Goal: Transaction & Acquisition: Book appointment/travel/reservation

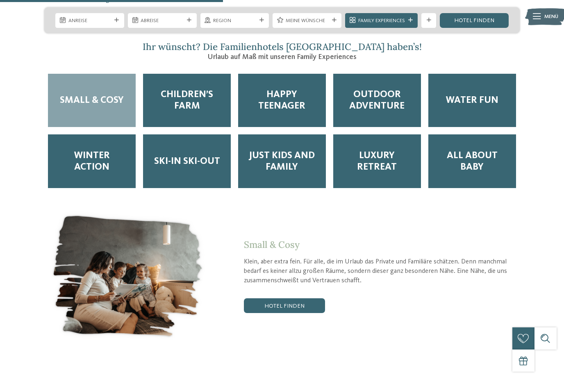
scroll to position [1322, 0]
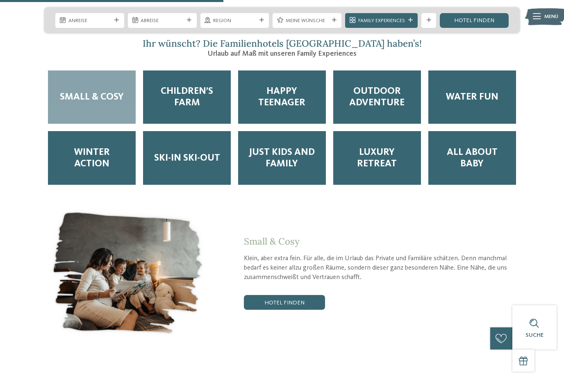
click at [184, 90] on span "Children’s Farm" at bounding box center [186, 97] width 73 height 23
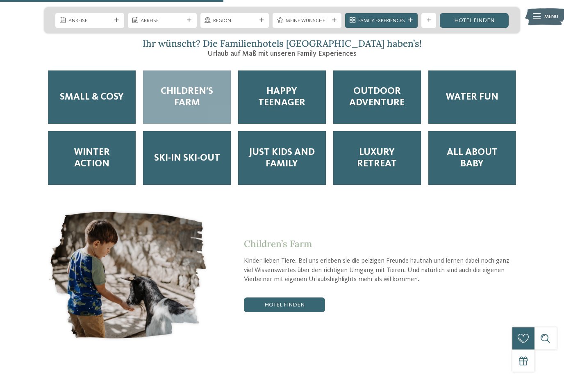
click at [537, 207] on section "Ihr wünscht? Die Familienhotels Südtirol haben’s! Urlaub auf Maß mit unseren Fa…" at bounding box center [282, 190] width 564 height 305
click at [310, 147] on span "Just Kids and Family" at bounding box center [281, 158] width 73 height 23
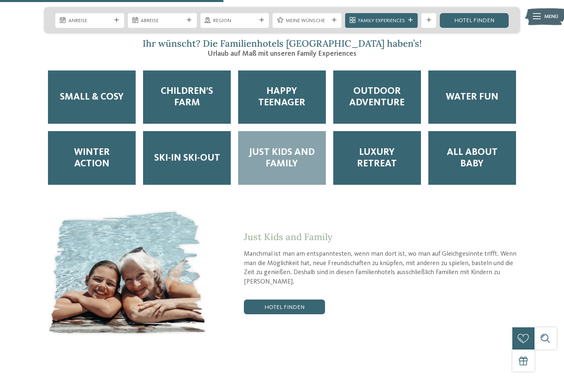
click at [315, 299] on link "Hotel finden" at bounding box center [284, 306] width 81 height 15
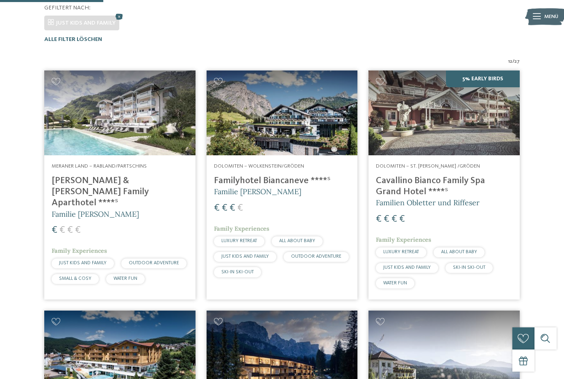
scroll to position [217, 0]
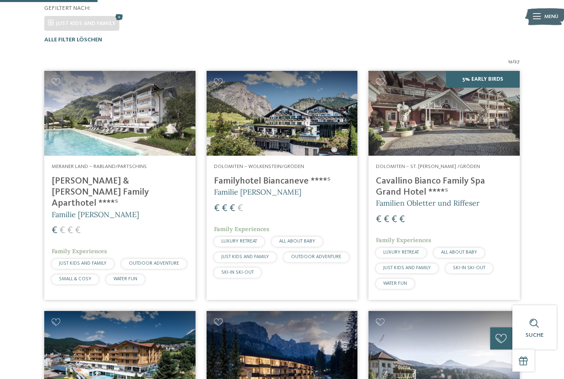
click at [88, 182] on h4 "[PERSON_NAME] & [PERSON_NAME] Family Aparthotel ****ˢ" at bounding box center [120, 192] width 136 height 33
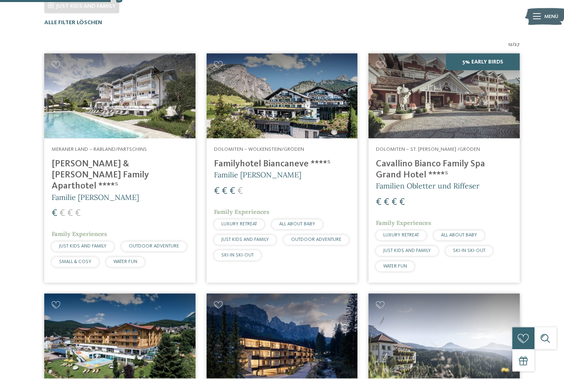
scroll to position [232, 0]
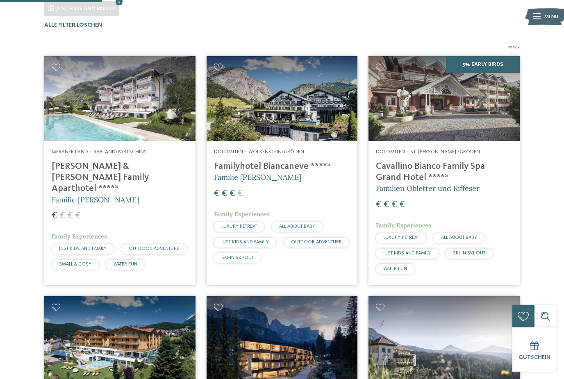
click at [75, 170] on h4 "[PERSON_NAME] & [PERSON_NAME] Family Aparthotel ****ˢ" at bounding box center [120, 177] width 136 height 33
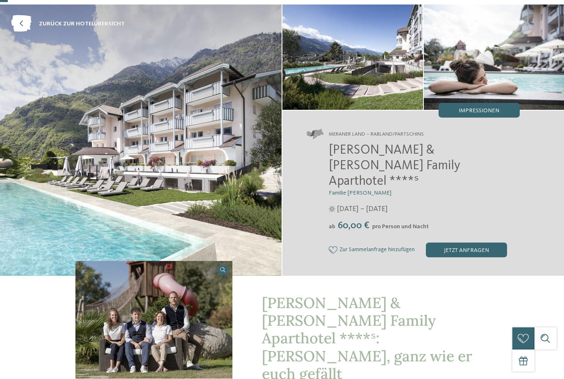
scroll to position [33, 0]
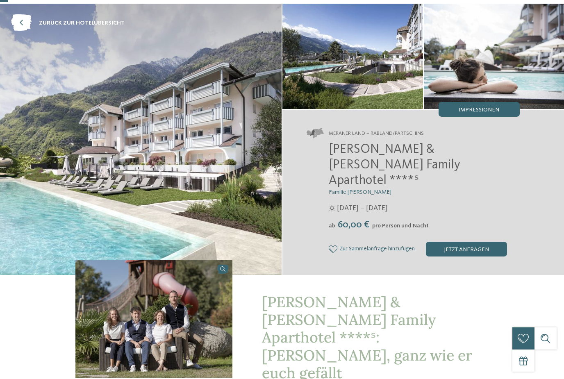
click at [117, 137] on img at bounding box center [140, 139] width 281 height 271
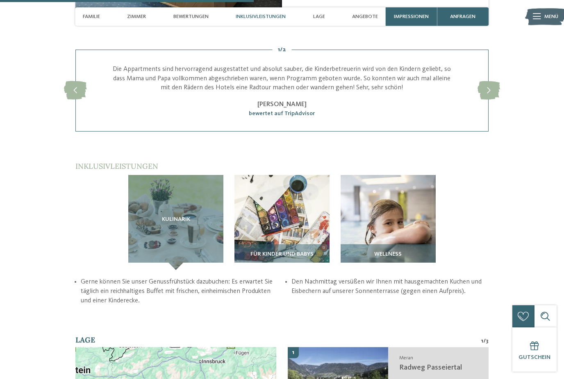
scroll to position [1106, 0]
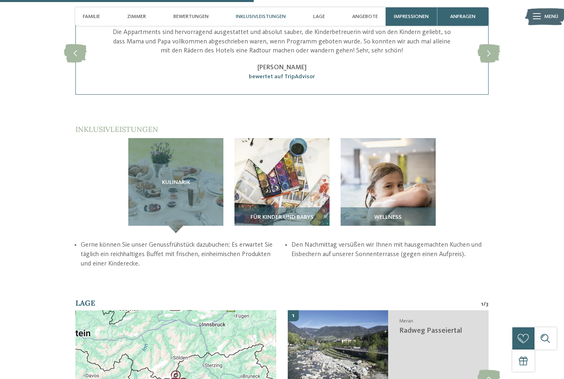
click at [410, 160] on img at bounding box center [387, 185] width 95 height 95
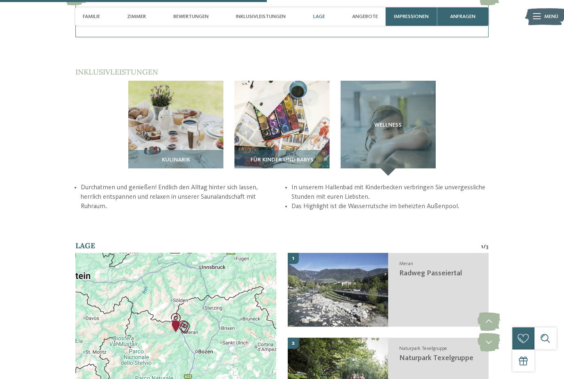
scroll to position [1164, 0]
click at [274, 100] on img at bounding box center [281, 127] width 95 height 95
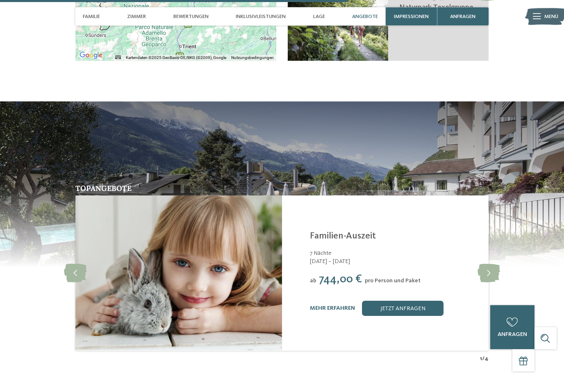
scroll to position [1527, 0]
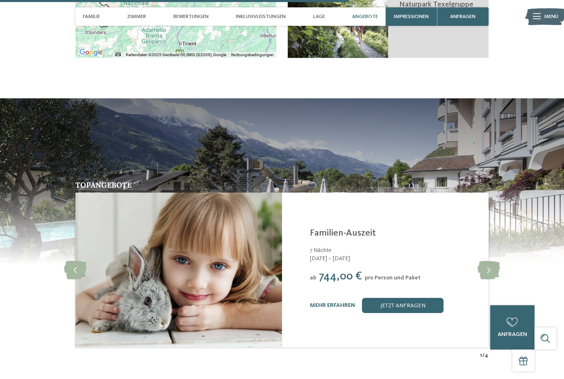
click at [443, 298] on link "jetzt anfragen" at bounding box center [402, 305] width 81 height 15
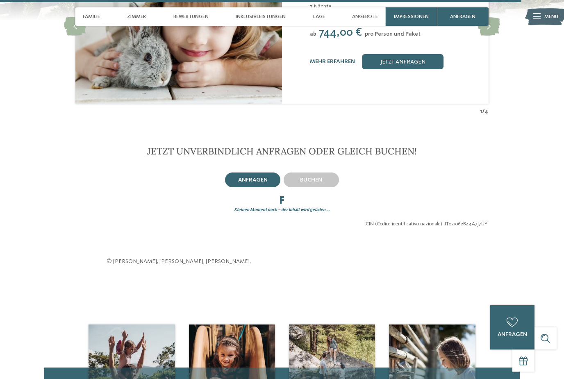
scroll to position [1853, 0]
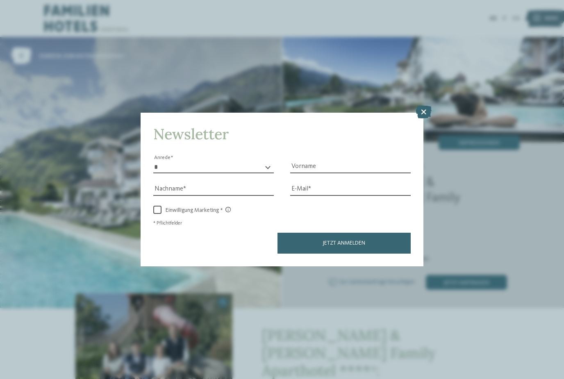
click at [422, 105] on icon at bounding box center [423, 111] width 16 height 13
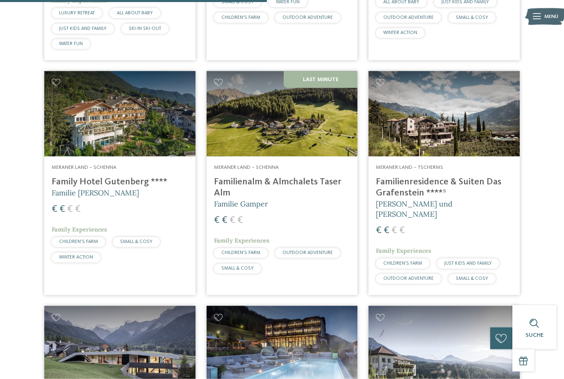
scroll to position [1113, 0]
click at [490, 176] on h4 "Familienresidence & Suiten Das Grafenstein ****ˢ" at bounding box center [444, 187] width 136 height 22
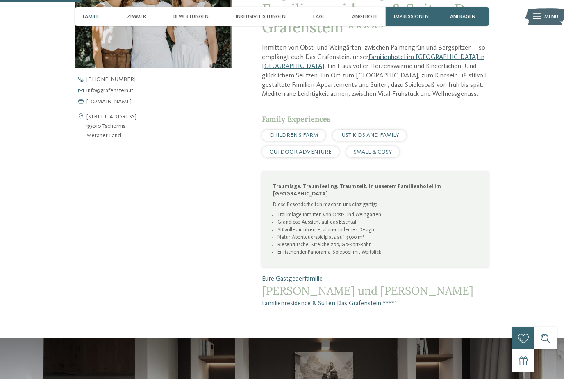
scroll to position [290, 0]
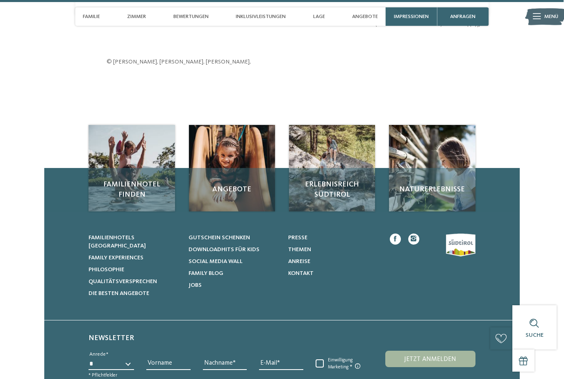
scroll to position [2478, 0]
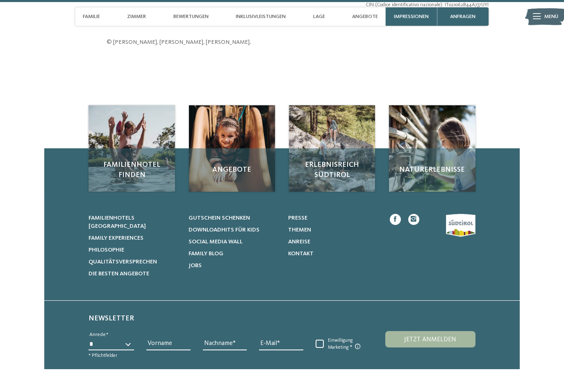
click at [232, 148] on div "Angebote" at bounding box center [232, 169] width 86 height 43
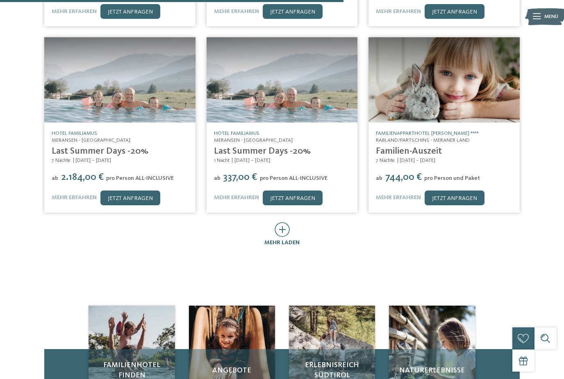
scroll to position [358, 0]
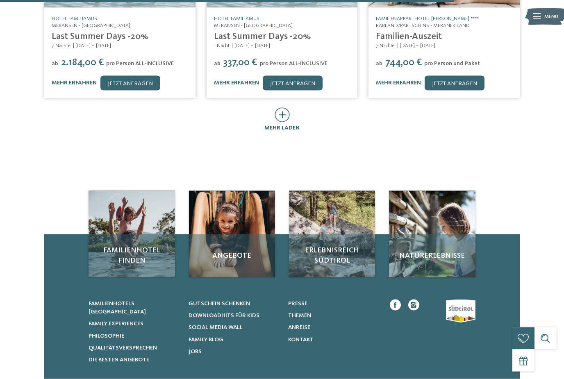
click at [285, 125] on span "mehr laden" at bounding box center [281, 128] width 35 height 6
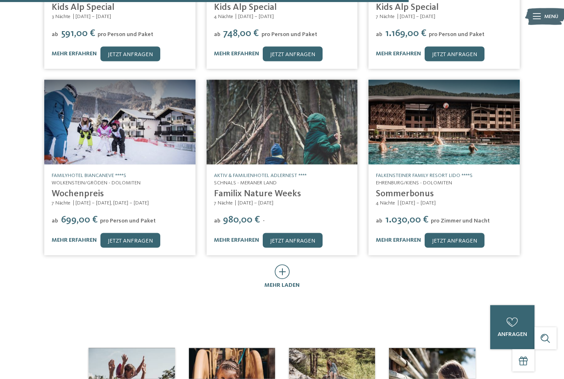
scroll to position [710, 0]
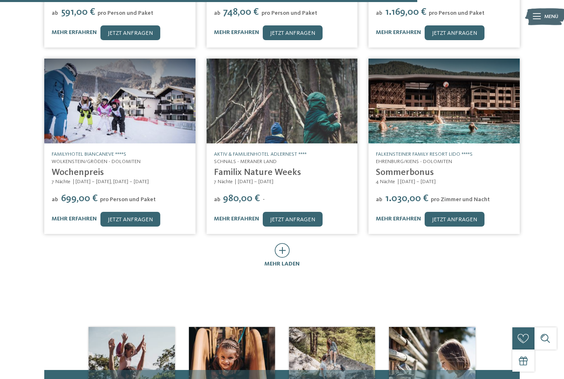
click at [270, 243] on div "mehr laden" at bounding box center [281, 255] width 35 height 25
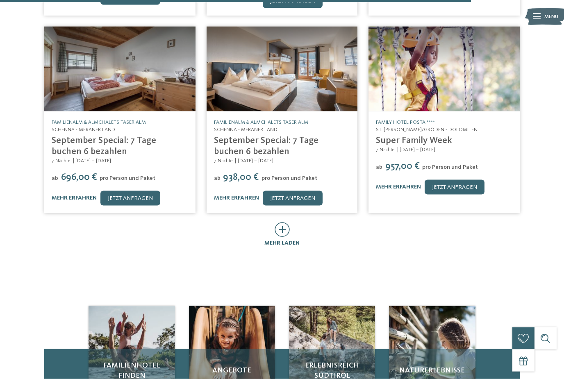
scroll to position [1129, 0]
click at [283, 222] on icon at bounding box center [281, 229] width 15 height 15
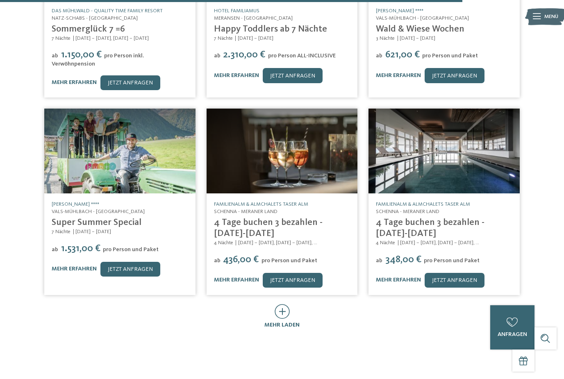
scroll to position [1466, 0]
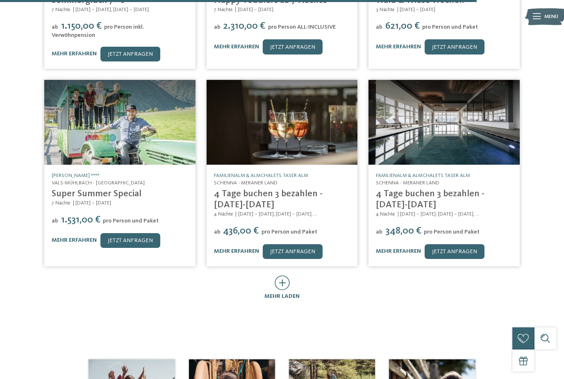
click at [281, 275] on icon at bounding box center [281, 282] width 15 height 15
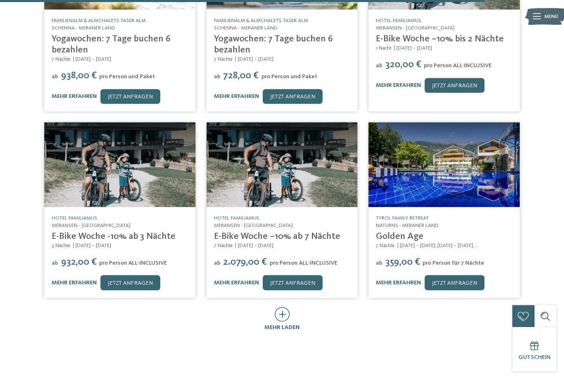
click at [285, 307] on icon at bounding box center [281, 314] width 15 height 15
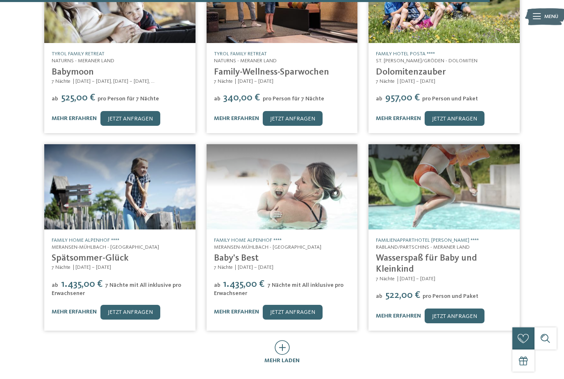
scroll to position [2170, 0]
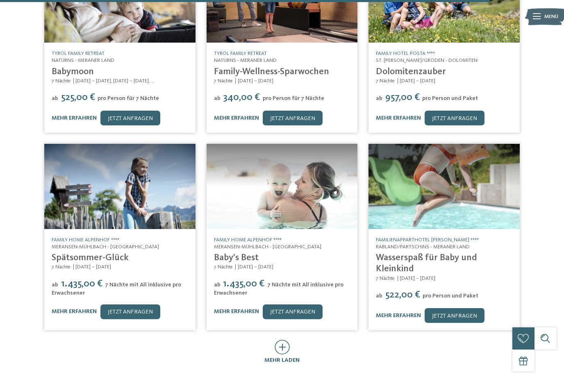
click at [283, 340] on icon at bounding box center [281, 347] width 15 height 15
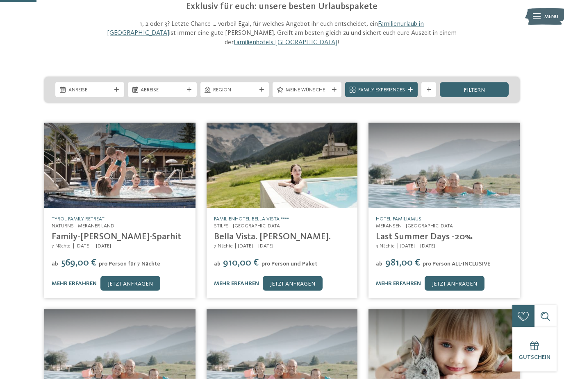
scroll to position [0, 0]
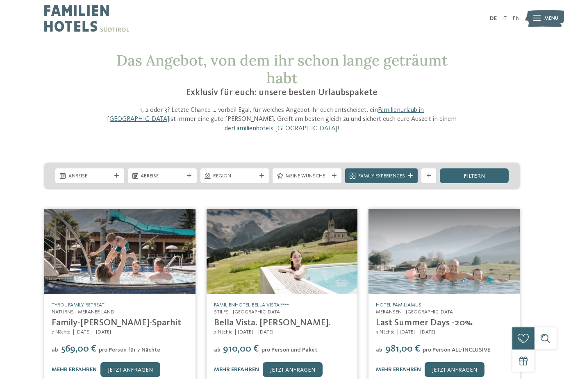
click at [106, 172] on span "Anreise" at bounding box center [89, 175] width 43 height 7
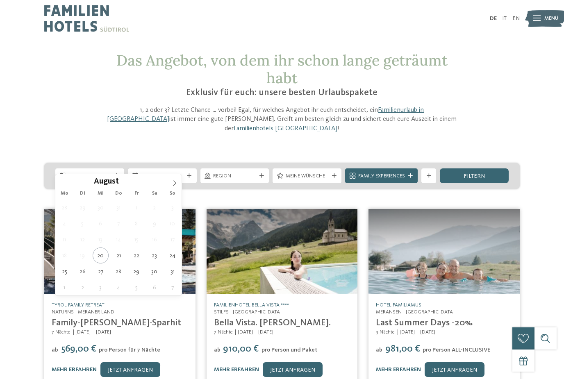
type div "29.08.2025"
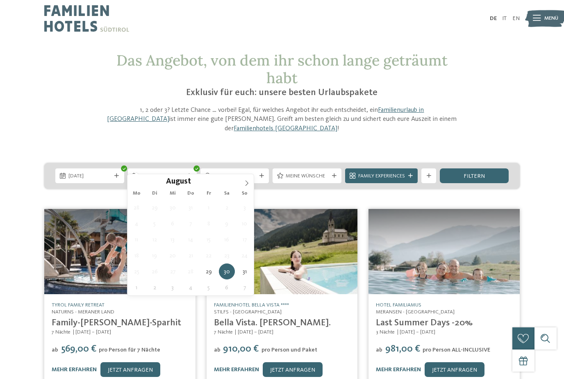
click at [245, 183] on icon at bounding box center [247, 183] width 6 height 6
type div "05.09.2025"
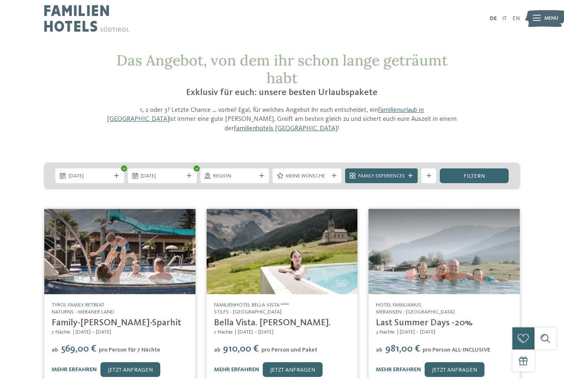
click at [473, 171] on div "filtern" at bounding box center [474, 175] width 69 height 15
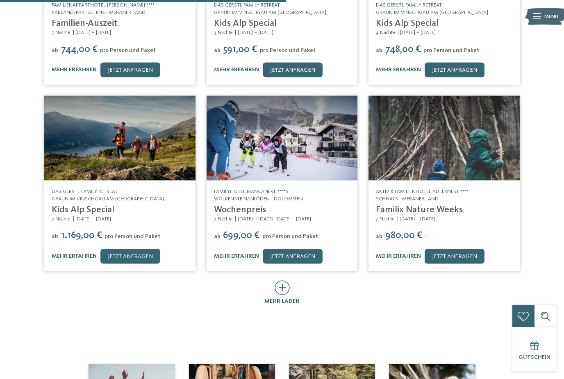
scroll to position [346, 0]
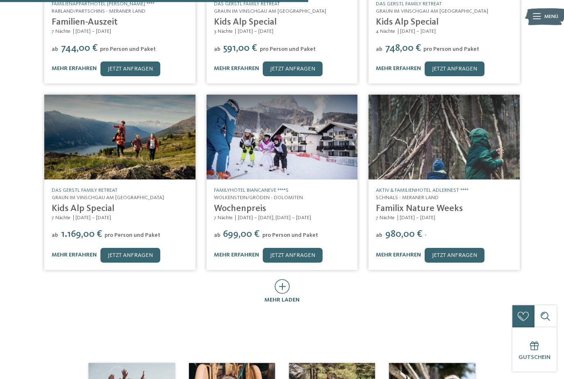
click at [283, 296] on div "mehr laden" at bounding box center [281, 300] width 35 height 8
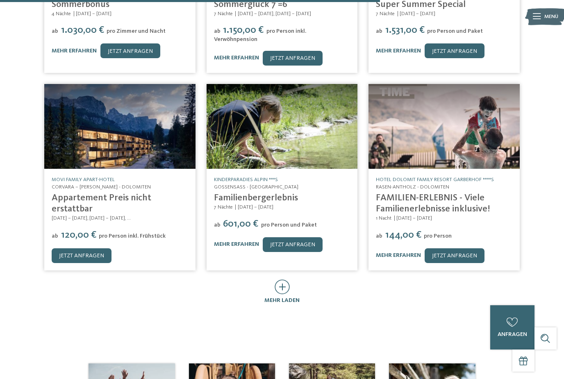
scroll to position [767, 0]
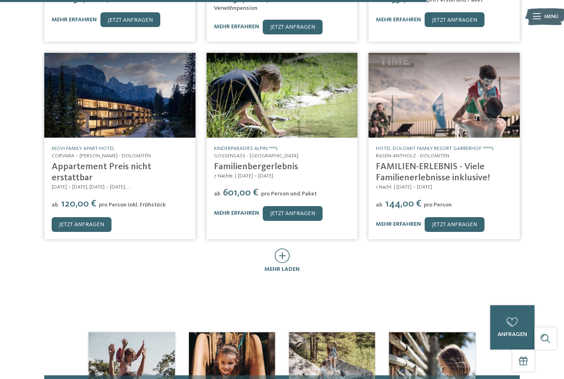
click at [290, 248] on div "mehr laden" at bounding box center [281, 260] width 35 height 25
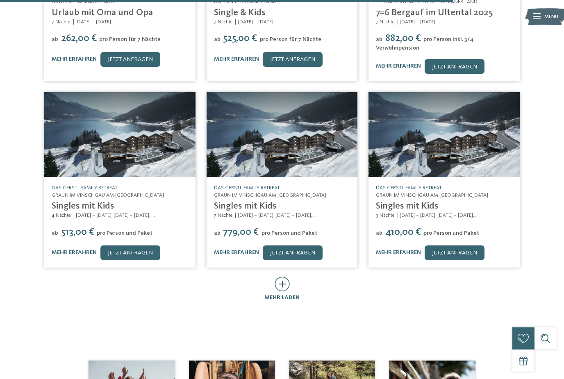
scroll to position [1122, 0]
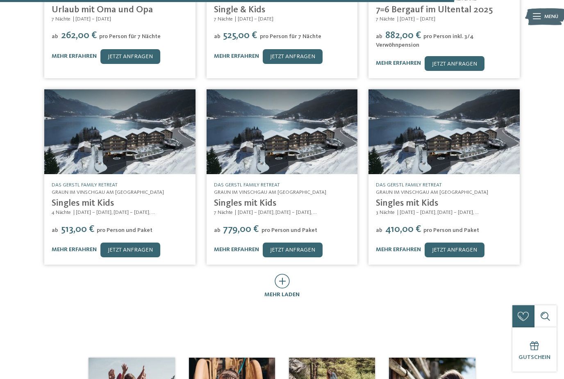
click at [286, 292] on span "mehr laden" at bounding box center [281, 295] width 35 height 6
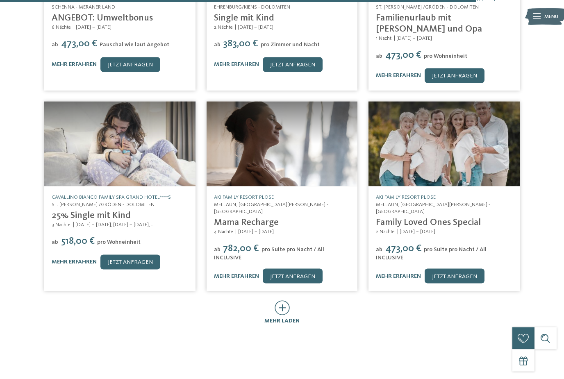
scroll to position [1494, 0]
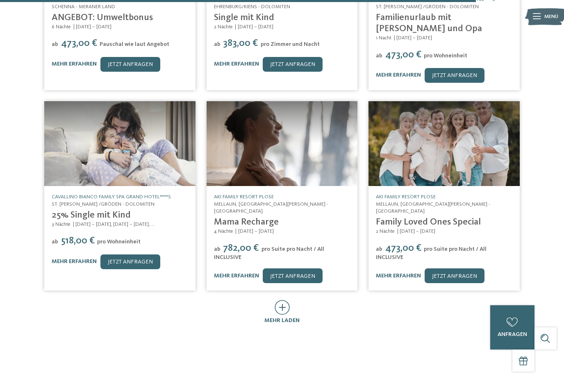
click at [281, 300] on icon at bounding box center [281, 307] width 15 height 15
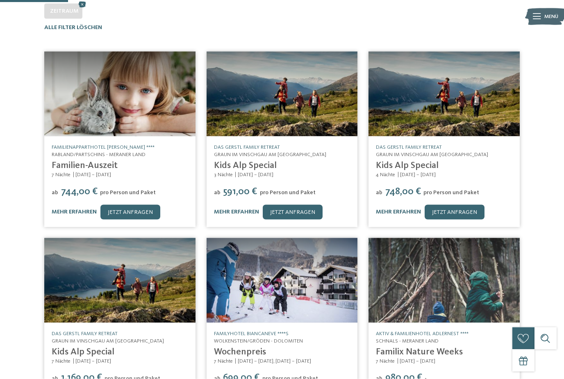
scroll to position [0, 0]
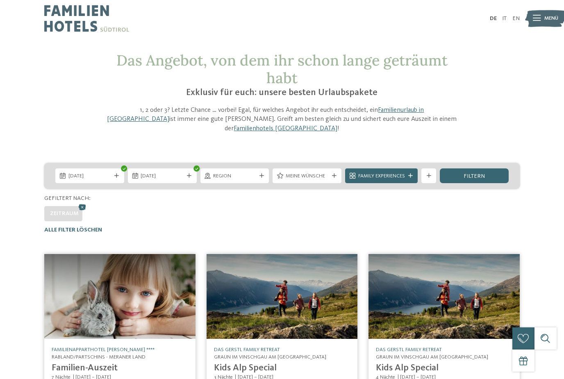
click at [409, 174] on icon at bounding box center [410, 176] width 5 height 5
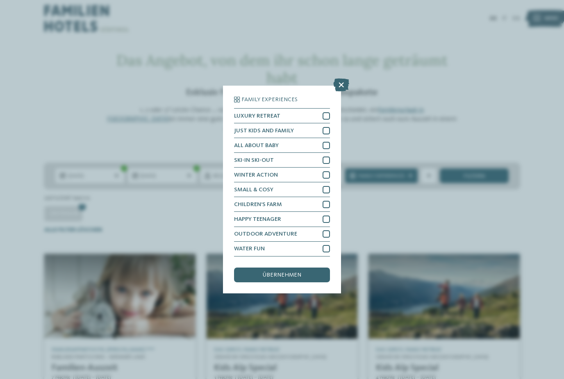
click at [341, 79] on icon at bounding box center [341, 85] width 16 height 13
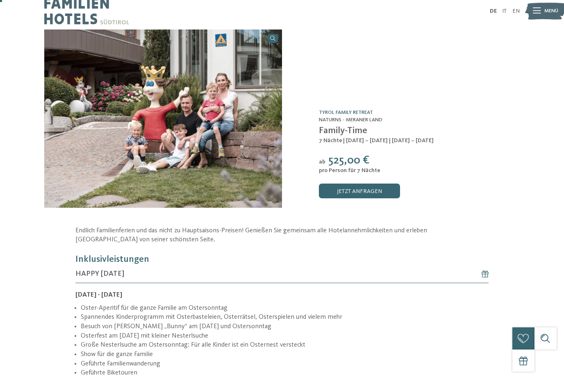
scroll to position [8, 0]
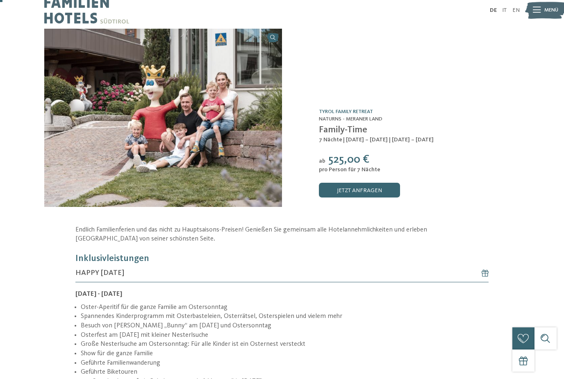
click at [373, 193] on link "jetzt anfragen" at bounding box center [359, 190] width 81 height 15
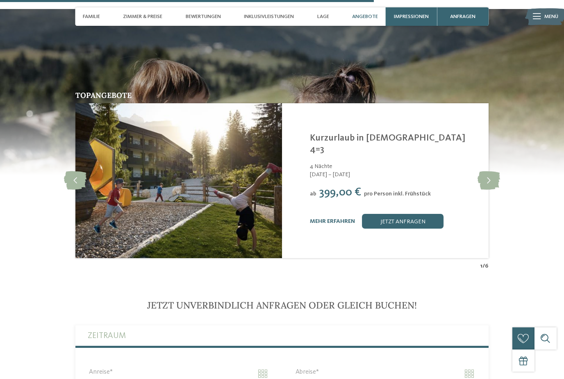
scroll to position [1719, 0]
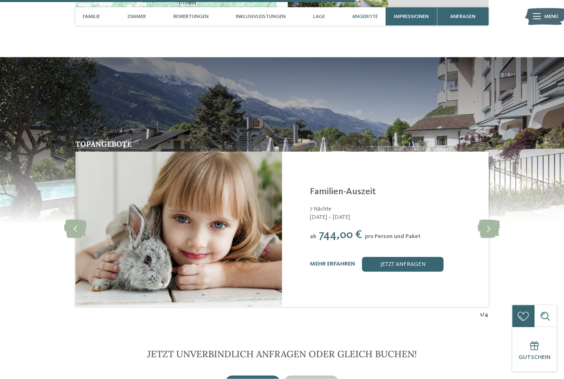
scroll to position [1559, 0]
click at [345, 261] on link "mehr erfahren" at bounding box center [332, 264] width 45 height 6
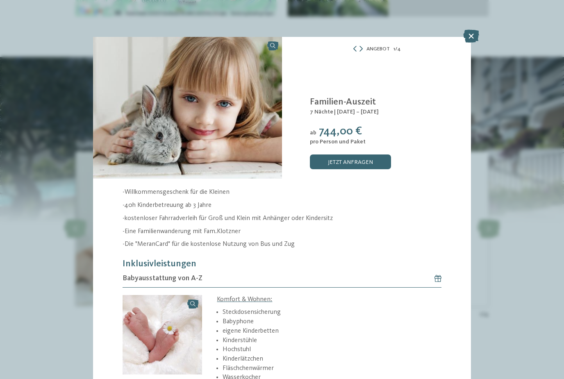
click at [472, 33] on icon at bounding box center [471, 35] width 16 height 13
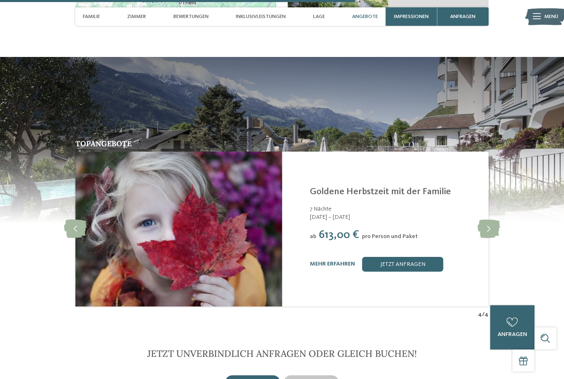
scroll to position [1585, 0]
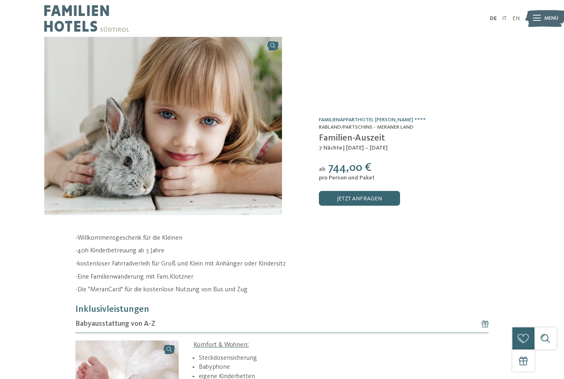
click at [383, 202] on link "jetzt anfragen" at bounding box center [359, 198] width 81 height 15
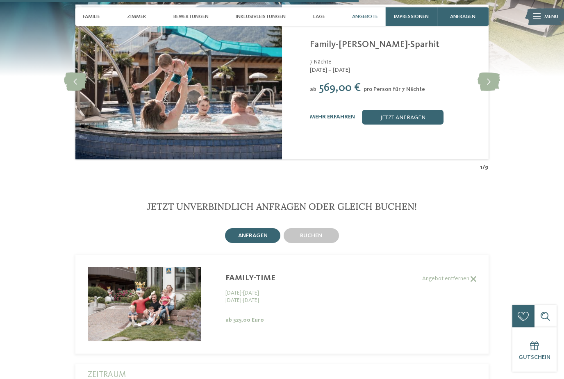
scroll to position [1625, 0]
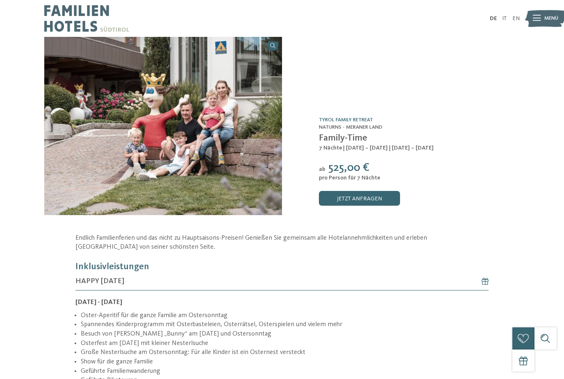
click at [540, 0] on div at bounding box center [282, 1] width 564 height 2
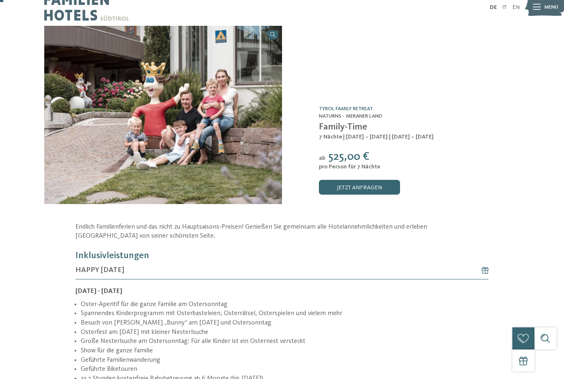
click at [362, 130] on span "Family-Time" at bounding box center [343, 126] width 48 height 9
click at [370, 110] on link "TYROL family retreat" at bounding box center [346, 108] width 54 height 5
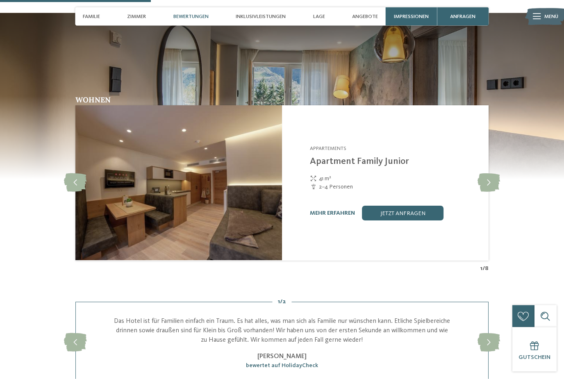
scroll to position [653, 0]
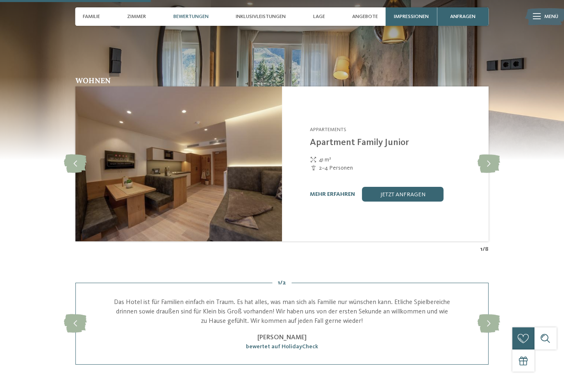
click at [488, 173] on icon at bounding box center [488, 163] width 23 height 18
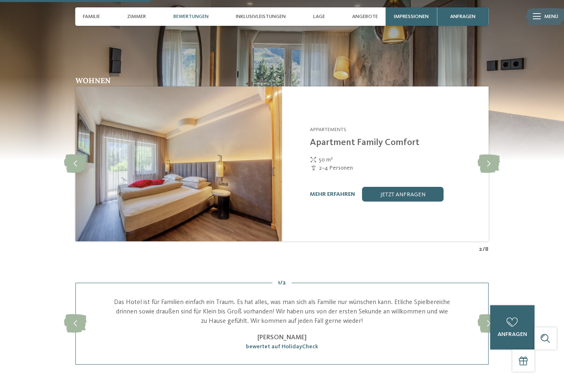
click at [70, 174] on div at bounding box center [75, 164] width 20 height 20
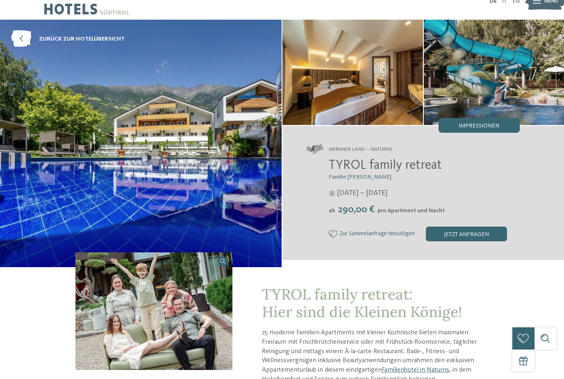
scroll to position [19, 0]
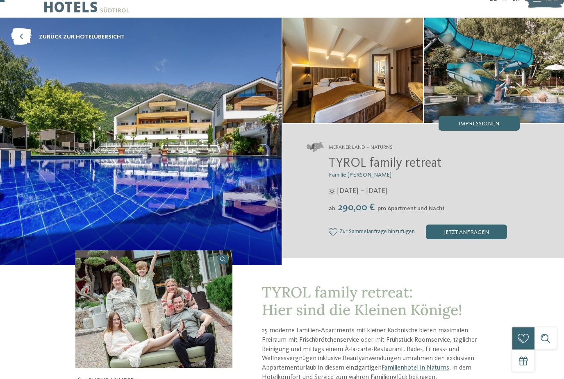
click at [507, 78] on img at bounding box center [494, 70] width 141 height 105
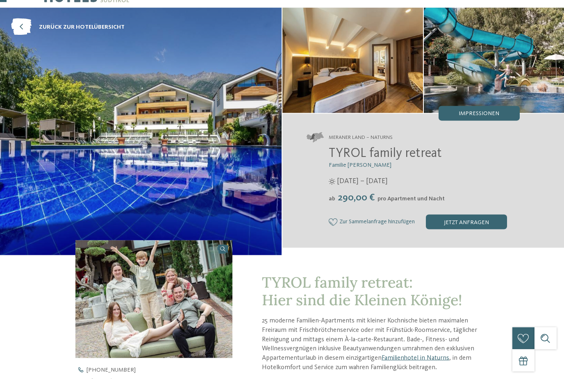
scroll to position [29, 0]
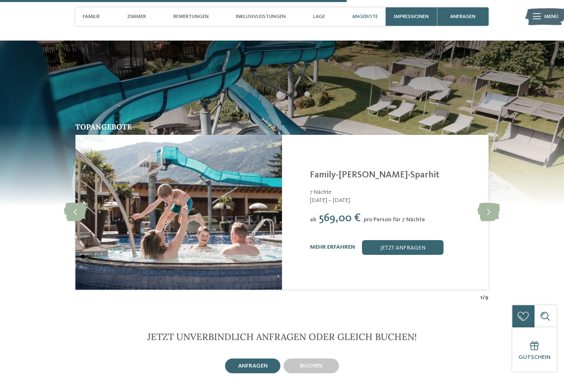
scroll to position [1520, 0]
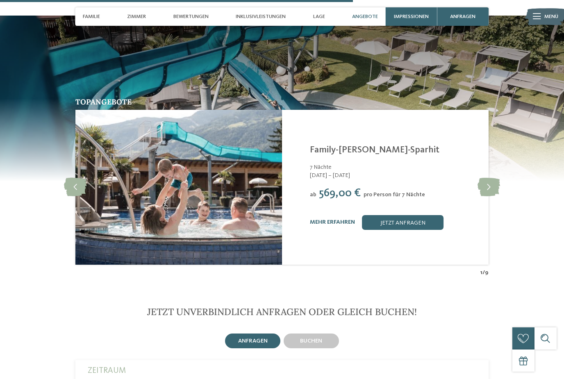
click at [489, 190] on icon at bounding box center [488, 187] width 23 height 18
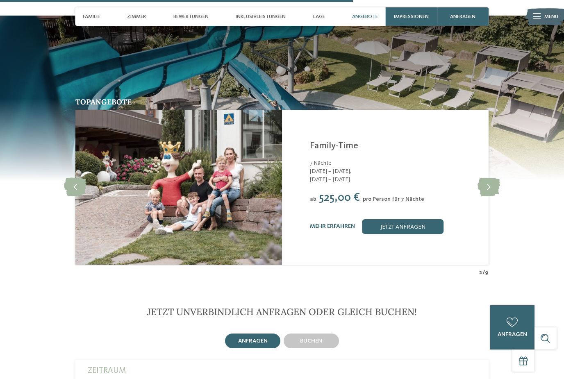
click at [336, 229] on link "mehr erfahren" at bounding box center [332, 226] width 45 height 6
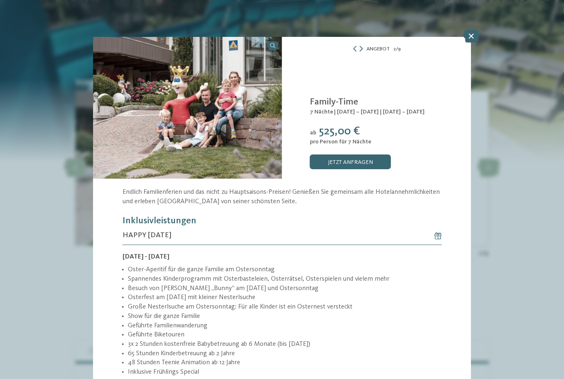
click at [471, 38] on icon at bounding box center [471, 35] width 16 height 13
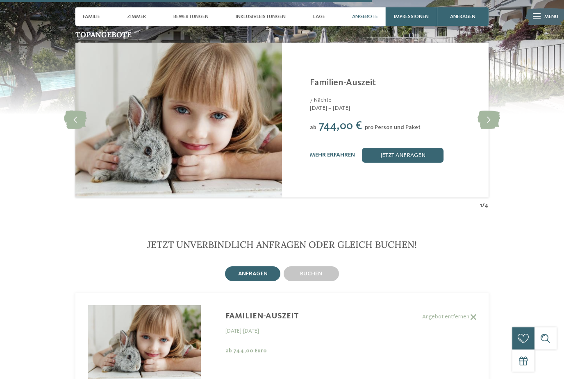
scroll to position [1704, 0]
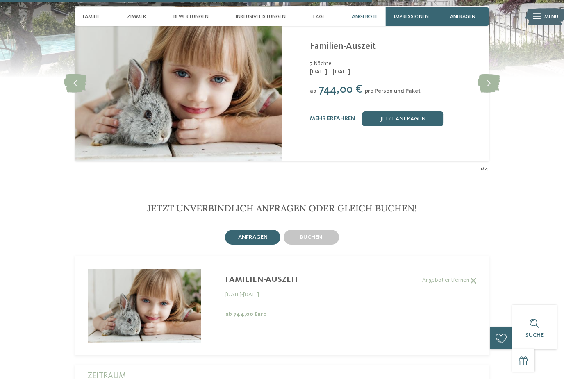
click at [313, 234] on span "buchen" at bounding box center [311, 237] width 22 height 6
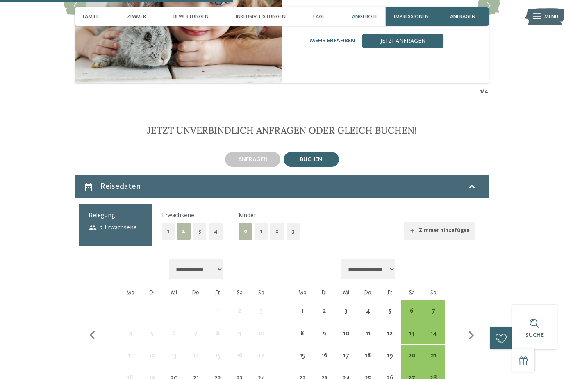
scroll to position [1811, 0]
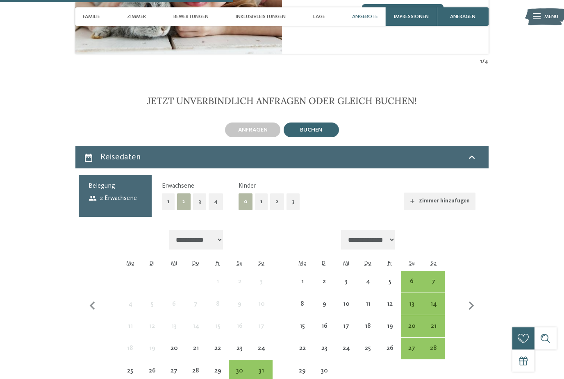
click at [277, 193] on button "2" at bounding box center [277, 201] width 14 height 17
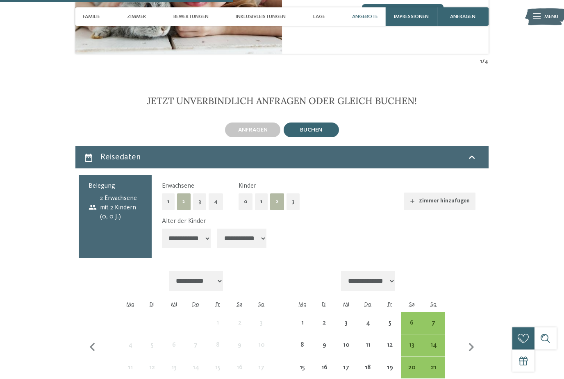
click at [254, 229] on select "**********" at bounding box center [241, 239] width 49 height 20
select select "*"
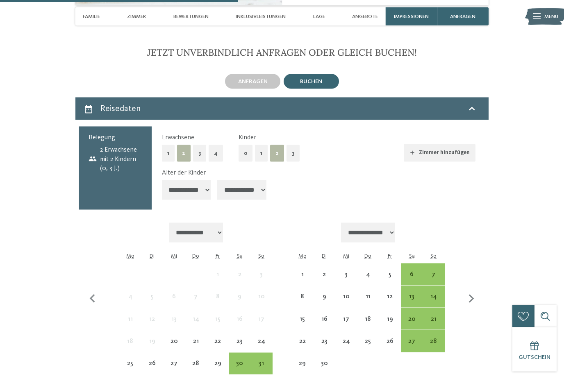
scroll to position [1860, 0]
click at [241, 360] on div "30" at bounding box center [239, 370] width 20 height 20
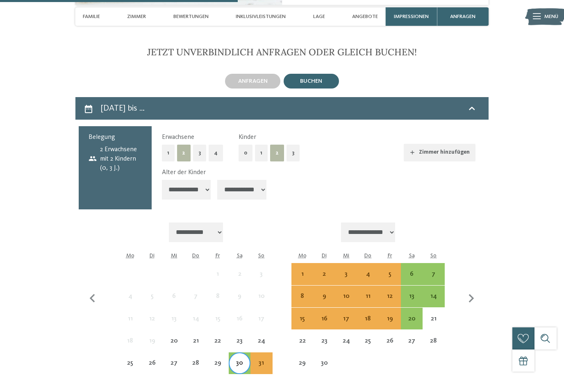
click at [413, 271] on div "6" at bounding box center [411, 281] width 20 height 20
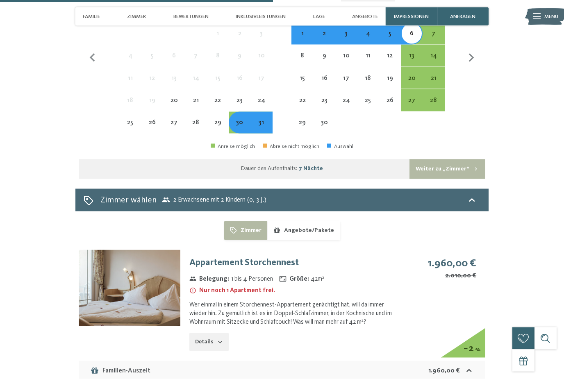
scroll to position [2126, 0]
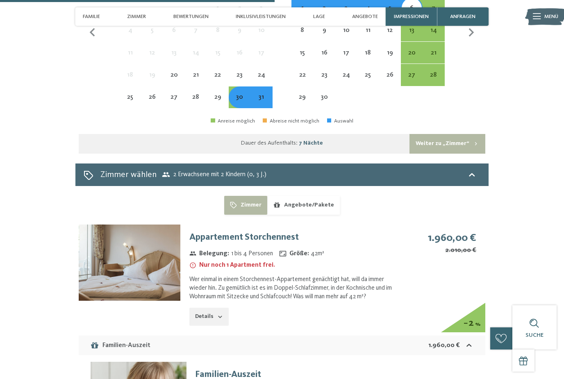
click at [218, 313] on icon "button" at bounding box center [220, 316] width 7 height 7
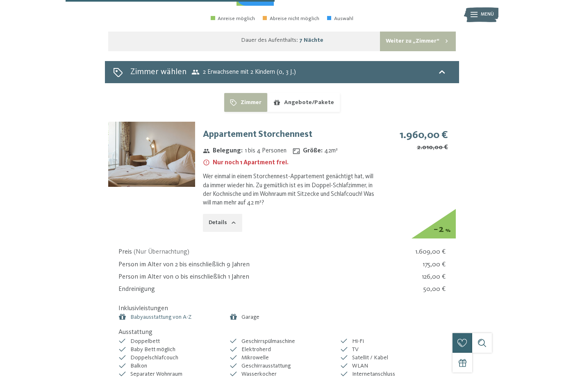
scroll to position [2183, 0]
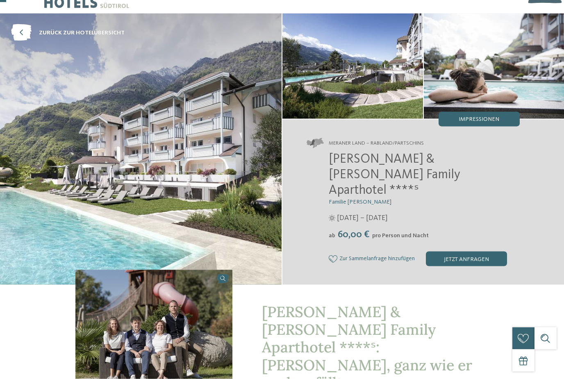
scroll to position [21, 0]
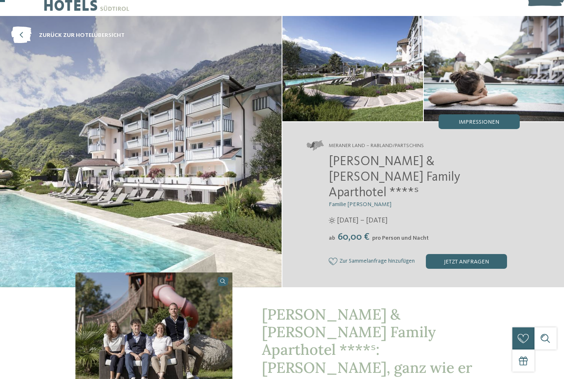
click at [55, 33] on span "zurück zur Hotelübersicht" at bounding box center [82, 35] width 86 height 8
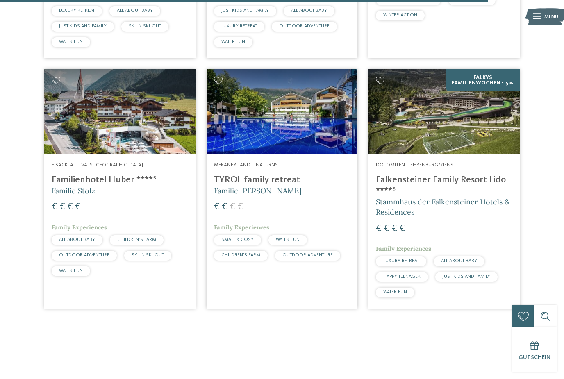
scroll to position [2027, 0]
click at [294, 174] on h4 "TYROL family retreat" at bounding box center [282, 179] width 136 height 11
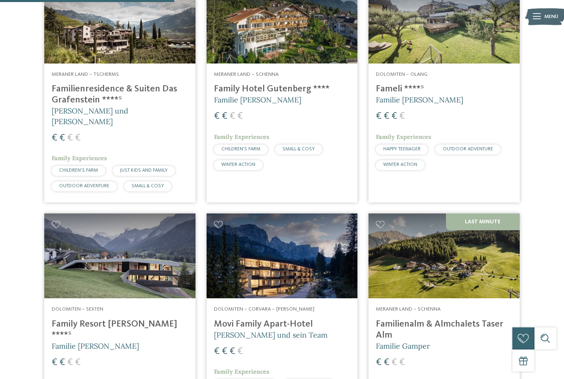
scroll to position [722, 0]
click at [59, 92] on h4 "Familienresidence & Suiten Das Grafenstein ****ˢ" at bounding box center [120, 95] width 136 height 22
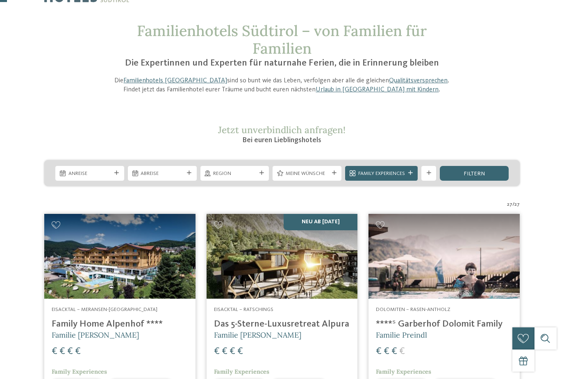
scroll to position [29, 0]
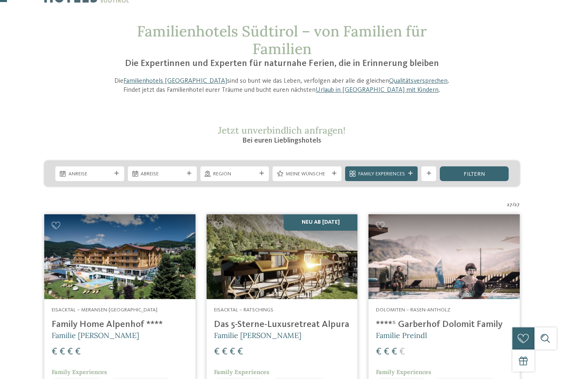
click at [330, 173] on div at bounding box center [333, 173] width 7 height 5
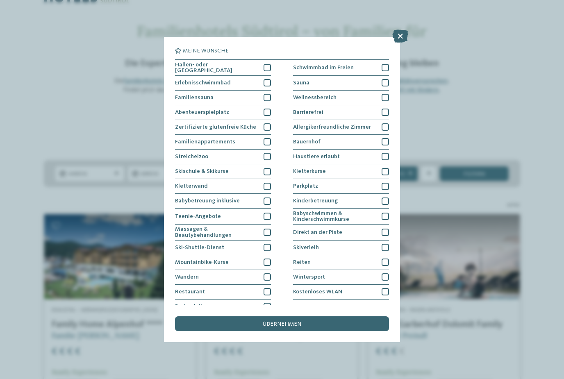
scroll to position [0, 0]
click at [396, 35] on icon at bounding box center [400, 35] width 16 height 13
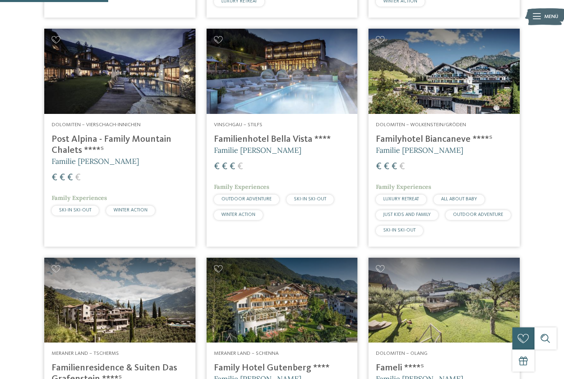
scroll to position [456, 0]
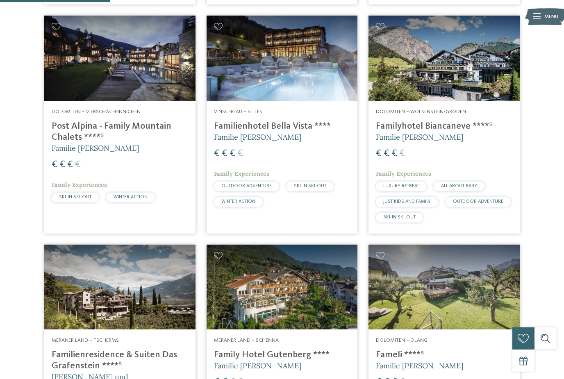
click at [322, 124] on h4 "Familienhotel Bella Vista ****" at bounding box center [282, 126] width 136 height 11
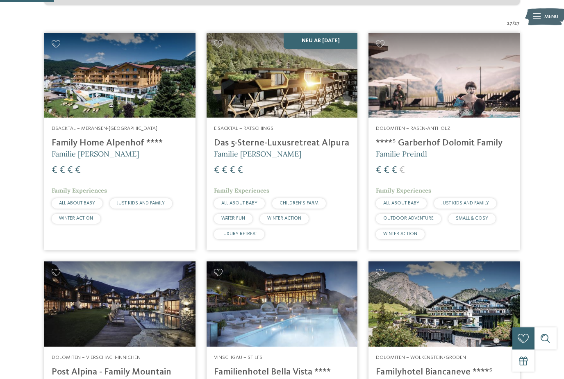
scroll to position [225, 0]
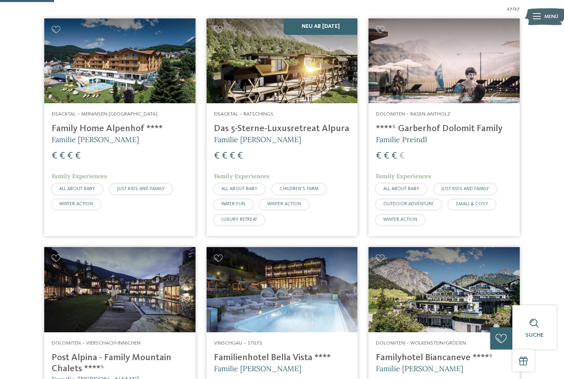
click at [339, 129] on h4 "Das 5-Sterne-Luxusretreat Alpura" at bounding box center [282, 128] width 136 height 11
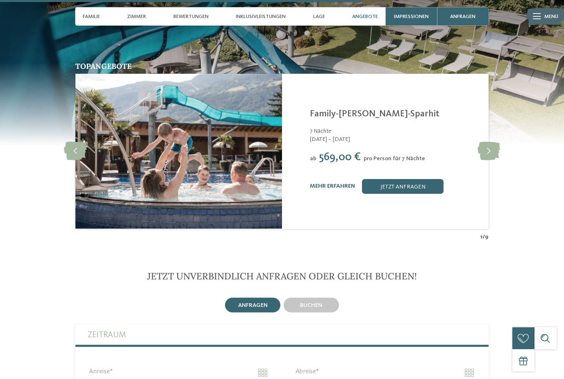
scroll to position [1556, 0]
click at [487, 153] on icon at bounding box center [488, 151] width 23 height 18
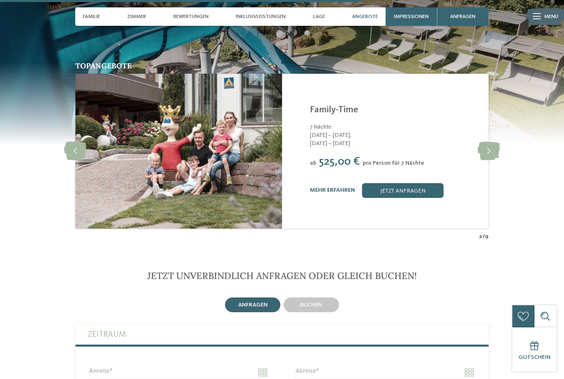
click at [75, 155] on icon at bounding box center [75, 151] width 23 height 18
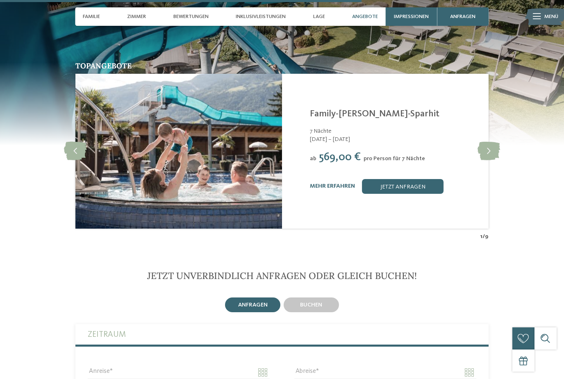
click at [487, 148] on icon at bounding box center [488, 151] width 23 height 18
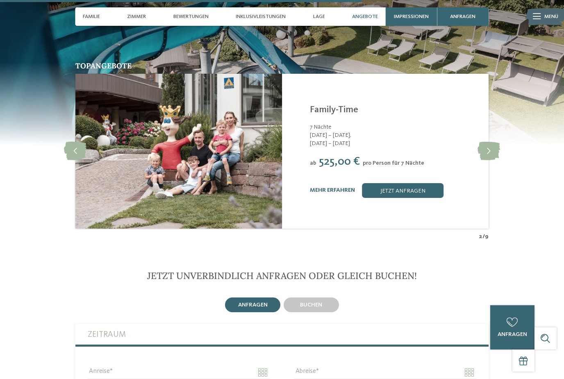
click at [426, 193] on link "jetzt anfragen" at bounding box center [402, 190] width 81 height 15
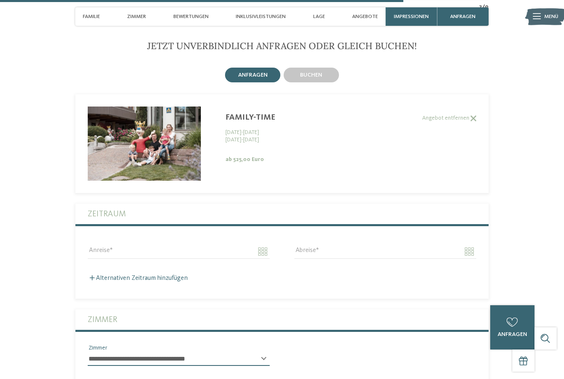
scroll to position [1811, 0]
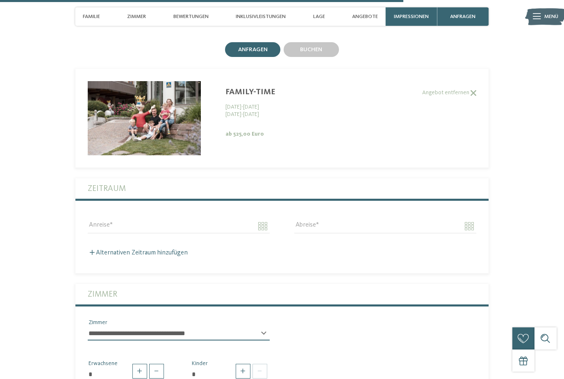
click at [326, 54] on div "buchen" at bounding box center [310, 49] width 55 height 15
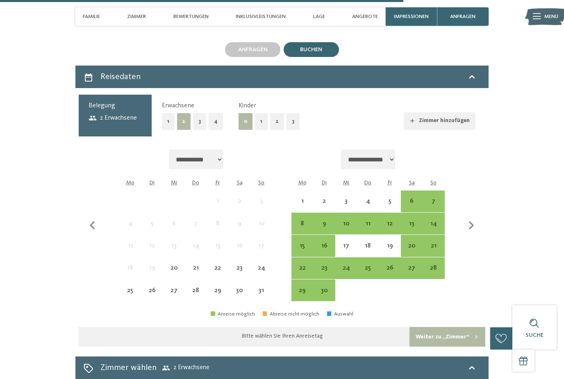
click at [409, 198] on div "6" at bounding box center [411, 208] width 20 height 20
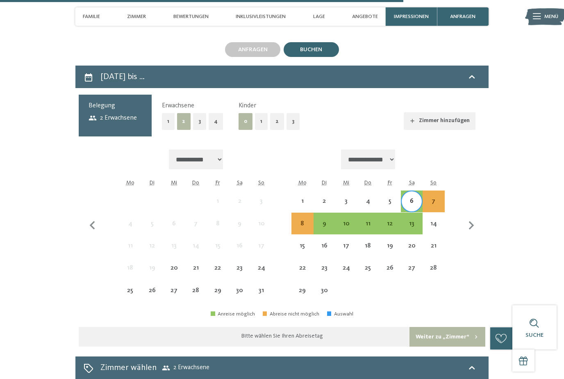
click at [415, 220] on div "13" at bounding box center [411, 230] width 20 height 20
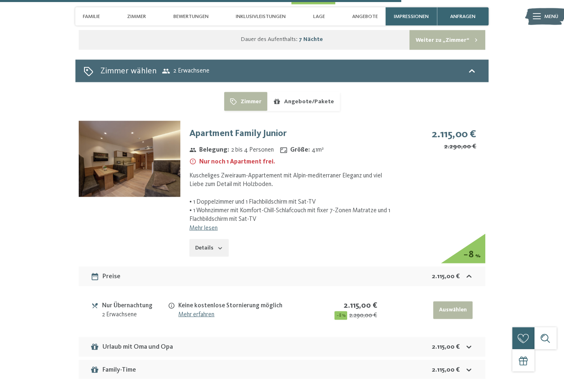
scroll to position [2108, 0]
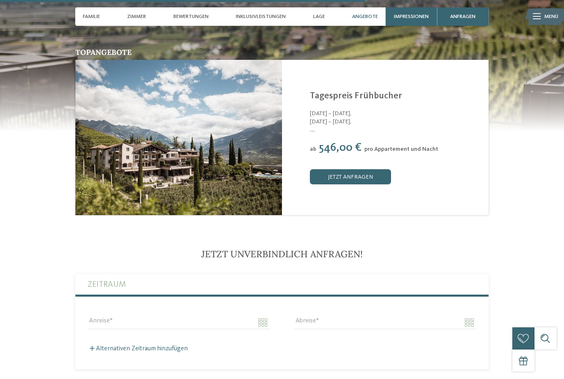
scroll to position [1503, 0]
click at [7, 149] on section "Topangebote ... ab" at bounding box center [282, 91] width 564 height 253
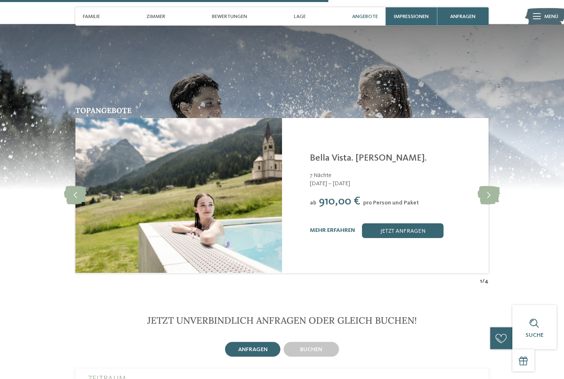
scroll to position [1295, 0]
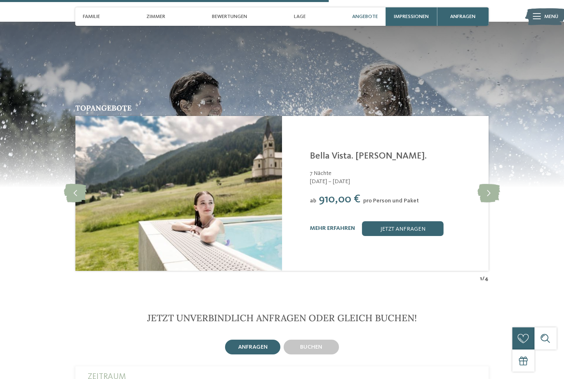
click at [346, 231] on link "mehr erfahren" at bounding box center [332, 228] width 45 height 6
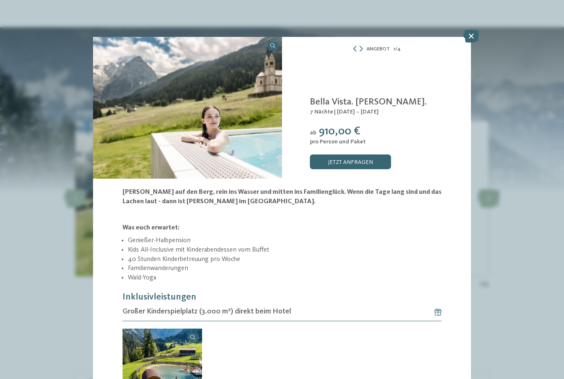
click at [372, 163] on link "jetzt anfragen" at bounding box center [350, 161] width 81 height 15
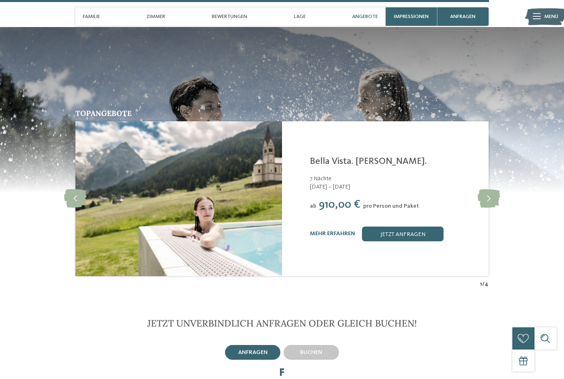
scroll to position [1604, 0]
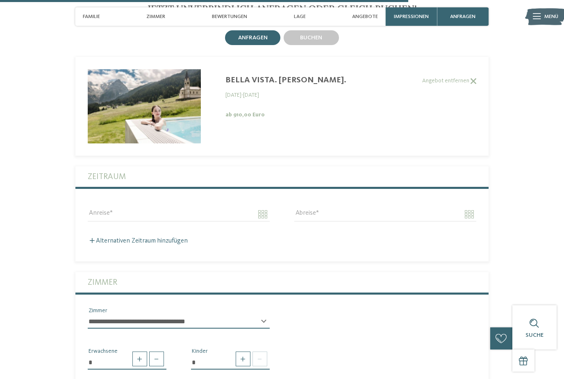
click at [328, 45] on div "buchen" at bounding box center [310, 37] width 55 height 15
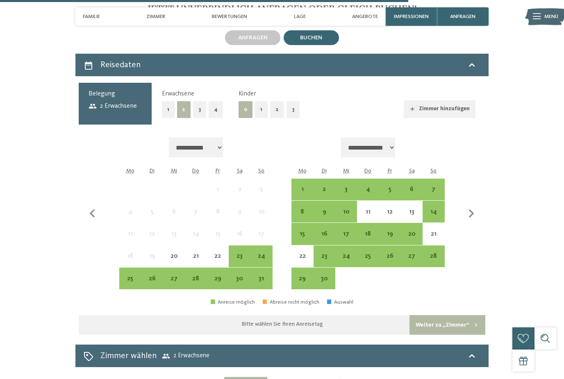
click at [246, 284] on div "30" at bounding box center [239, 285] width 20 height 20
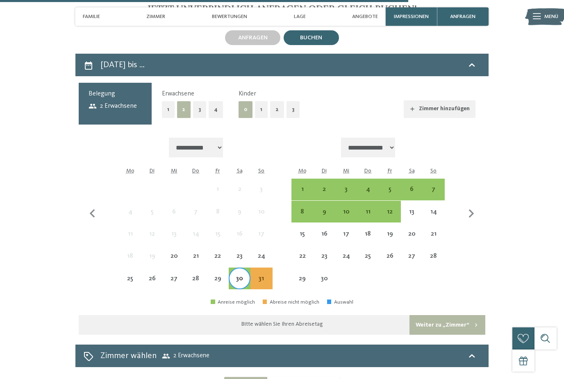
click at [413, 197] on div "6" at bounding box center [411, 196] width 20 height 20
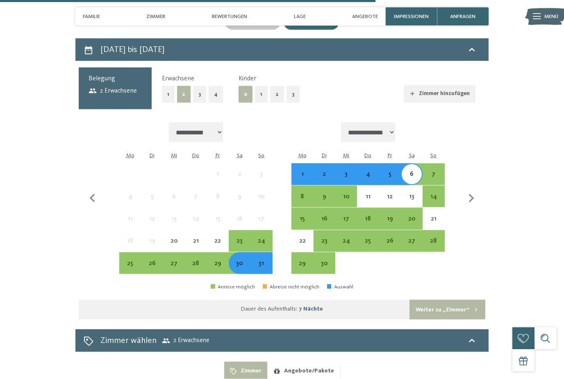
scroll to position [1619, 0]
click at [277, 102] on button "2" at bounding box center [277, 94] width 14 height 17
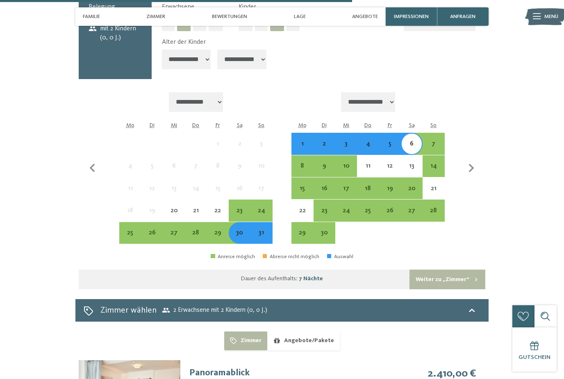
scroll to position [1685, 0]
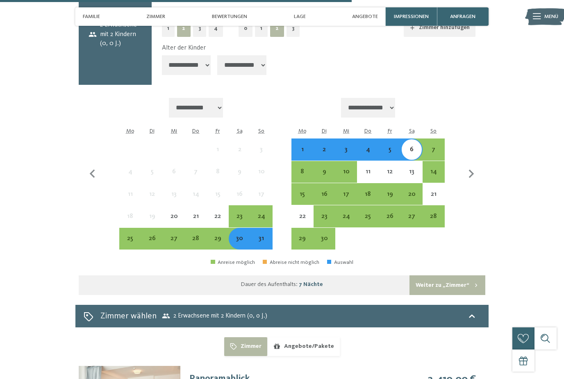
click at [247, 75] on select "**********" at bounding box center [241, 65] width 49 height 20
select select "*"
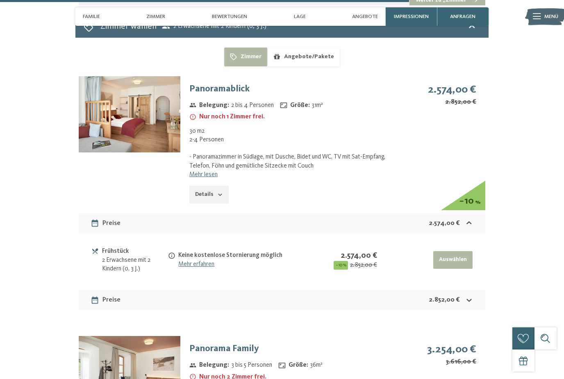
scroll to position [1969, 0]
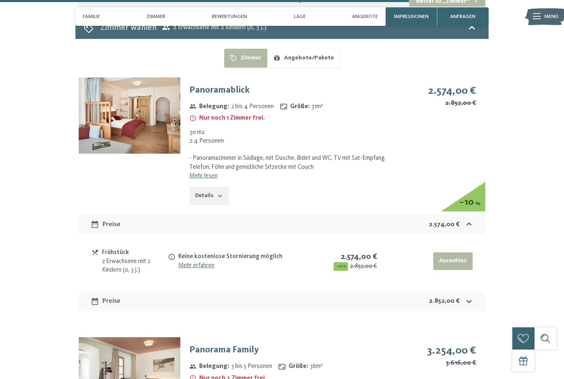
click at [215, 205] on button "Details" at bounding box center [208, 196] width 39 height 18
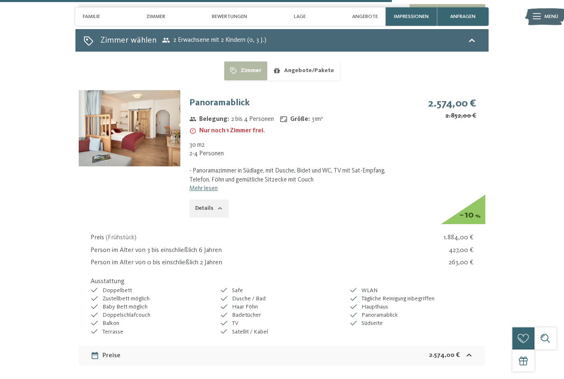
scroll to position [1933, 0]
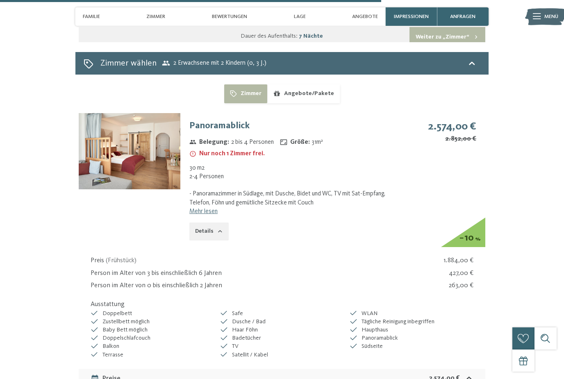
click at [213, 215] on link "Mehr lesen" at bounding box center [203, 211] width 28 height 7
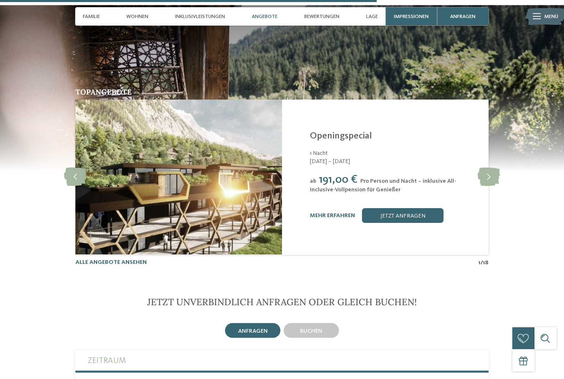
scroll to position [1810, 0]
click at [489, 181] on icon at bounding box center [488, 177] width 23 height 18
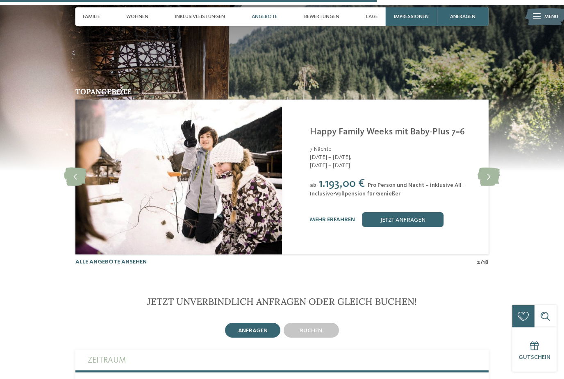
click at [489, 183] on icon at bounding box center [488, 177] width 23 height 18
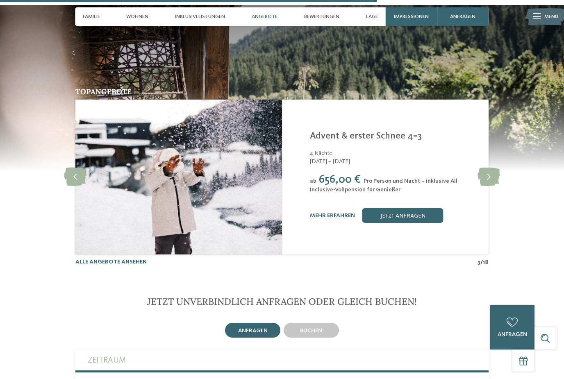
click at [487, 181] on icon at bounding box center [488, 177] width 23 height 18
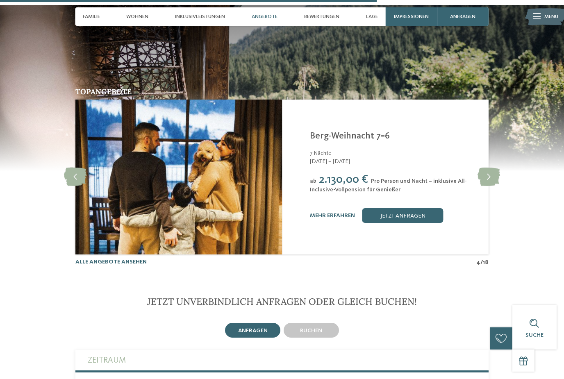
click at [486, 180] on icon at bounding box center [488, 177] width 23 height 18
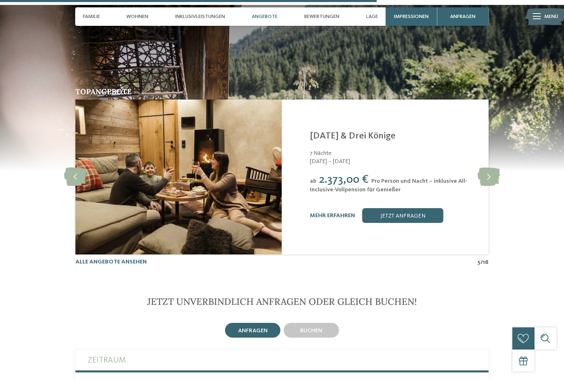
click at [485, 179] on icon at bounding box center [488, 177] width 23 height 18
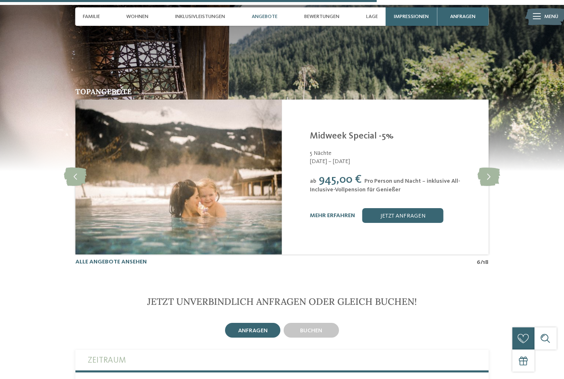
click at [488, 178] on icon at bounding box center [488, 177] width 23 height 18
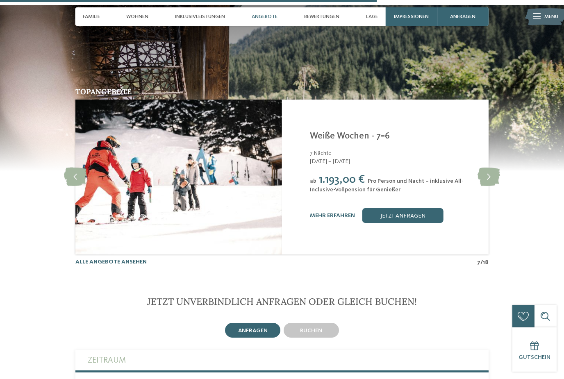
click at [487, 180] on icon at bounding box center [488, 177] width 23 height 18
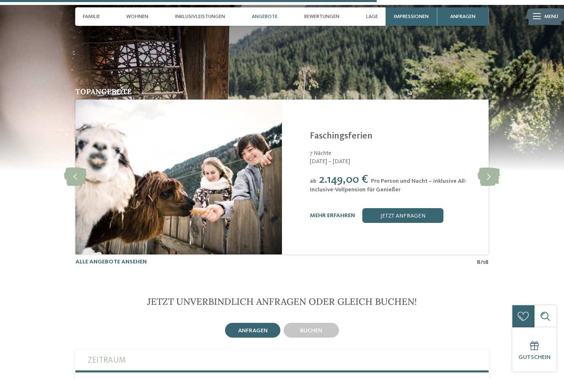
click at [490, 177] on icon at bounding box center [488, 177] width 23 height 18
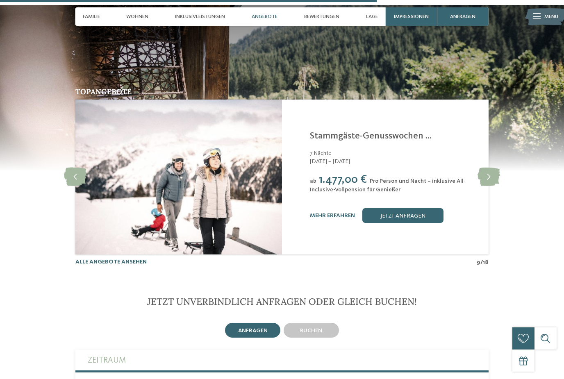
click at [489, 178] on icon at bounding box center [488, 177] width 23 height 18
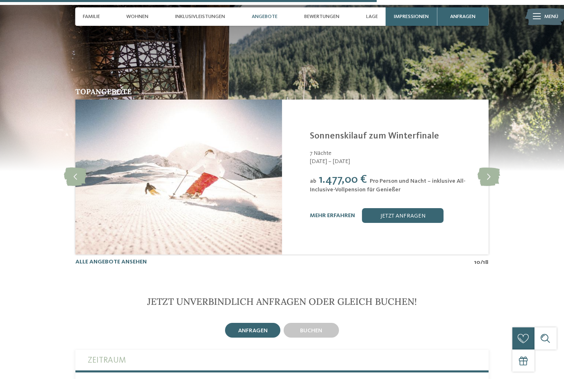
click at [487, 181] on icon at bounding box center [488, 177] width 23 height 18
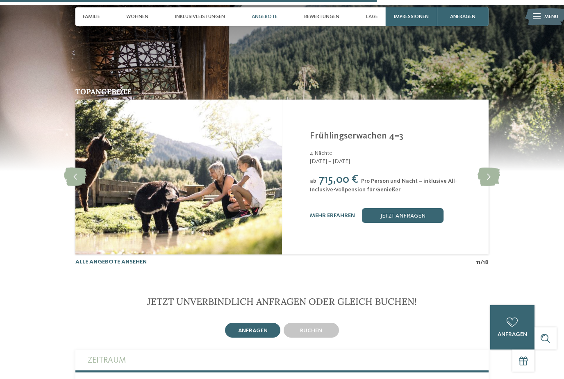
click at [486, 181] on icon at bounding box center [488, 177] width 23 height 18
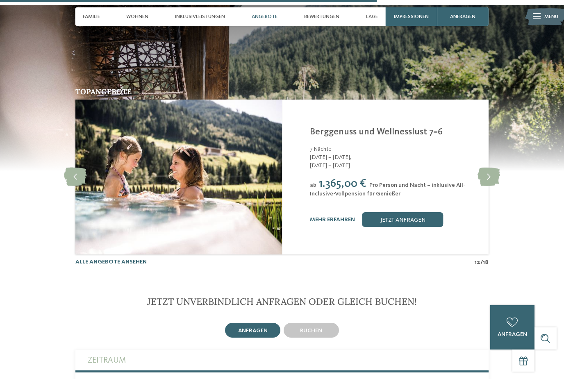
click at [487, 180] on icon at bounding box center [488, 177] width 23 height 18
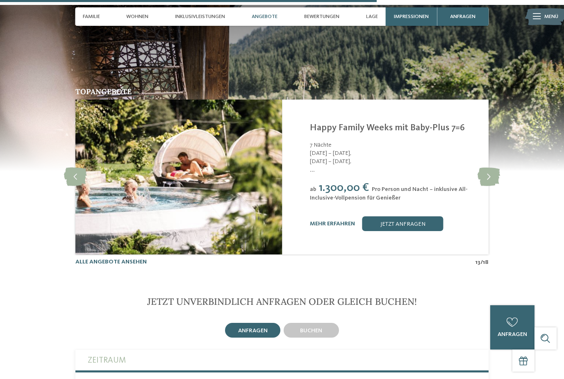
click at [487, 181] on icon at bounding box center [488, 177] width 23 height 18
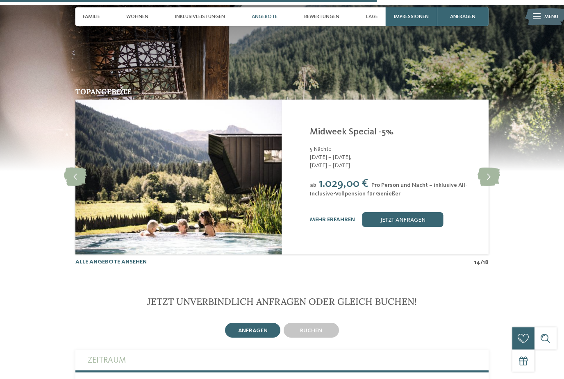
click at [487, 183] on icon at bounding box center [488, 177] width 23 height 18
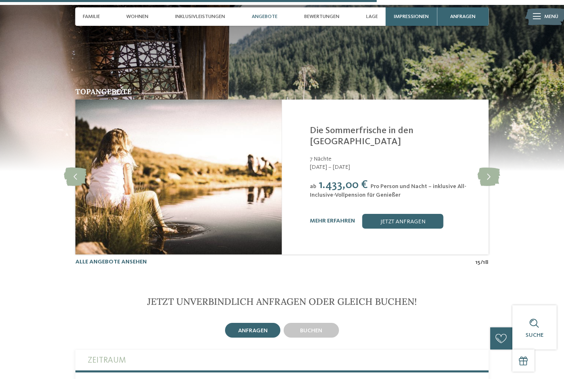
click at [484, 181] on icon at bounding box center [488, 177] width 23 height 18
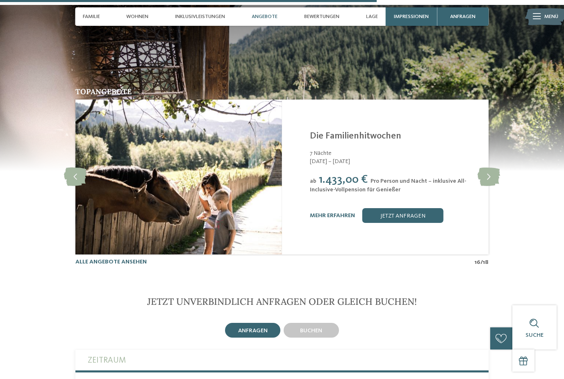
click at [488, 182] on icon at bounding box center [488, 177] width 23 height 18
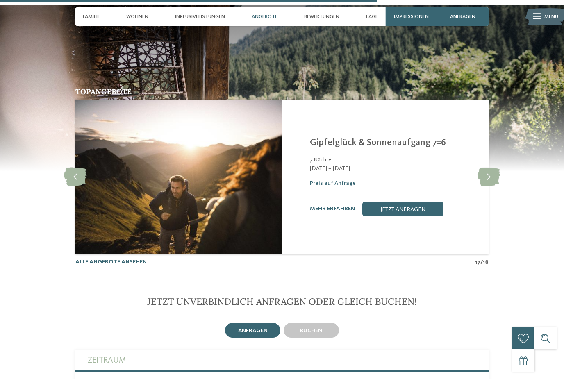
click at [488, 179] on icon at bounding box center [488, 177] width 23 height 18
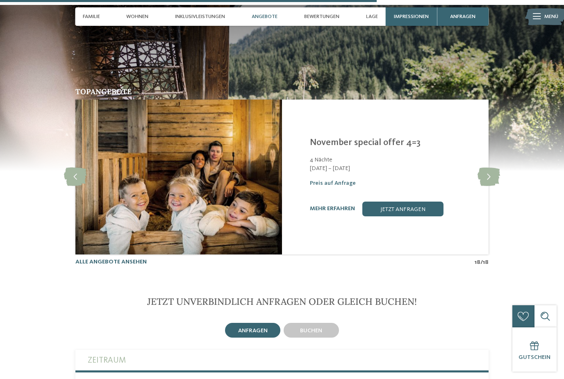
click at [487, 179] on icon at bounding box center [488, 177] width 23 height 18
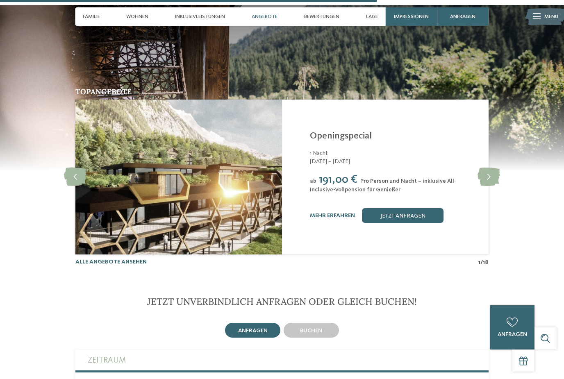
click at [353, 218] on link "mehr erfahren" at bounding box center [332, 216] width 45 height 6
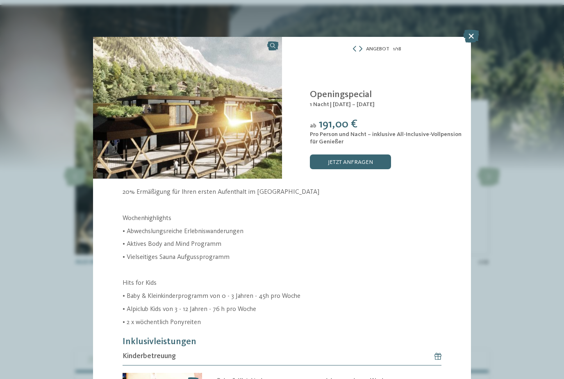
click at [378, 160] on link "jetzt anfragen" at bounding box center [350, 161] width 81 height 15
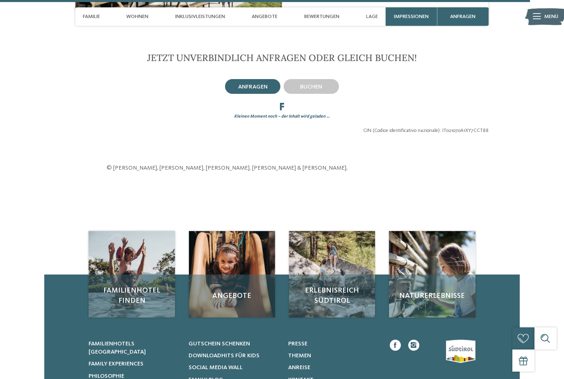
scroll to position [2092, 0]
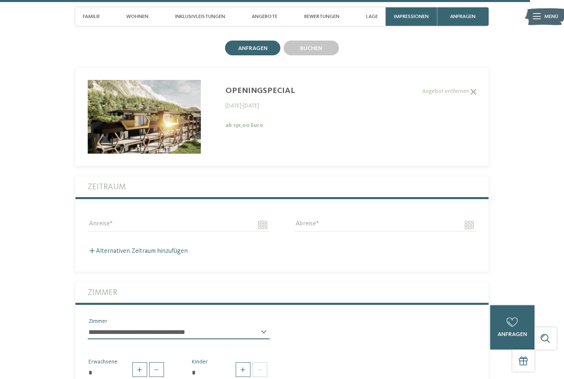
click at [319, 51] on span "buchen" at bounding box center [311, 48] width 22 height 6
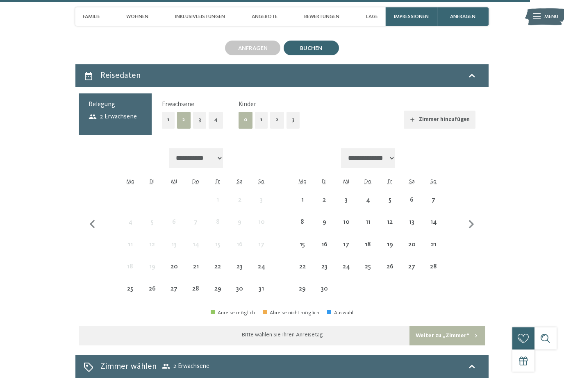
click at [277, 129] on button "2" at bounding box center [277, 120] width 14 height 17
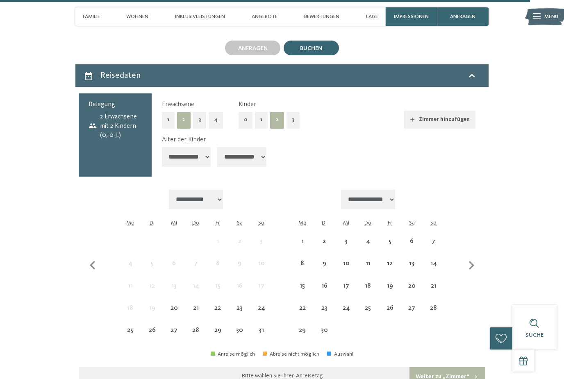
click at [249, 163] on select "**********" at bounding box center [241, 157] width 49 height 20
select select "*"
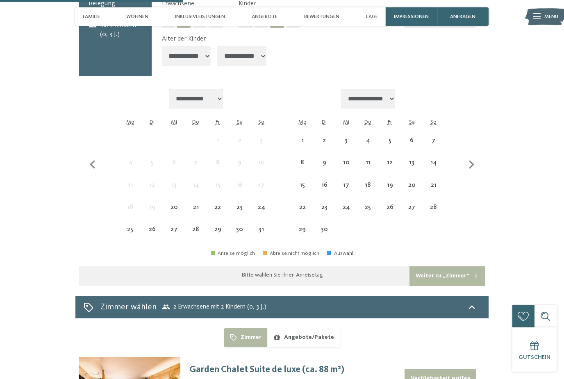
scroll to position [2184, 0]
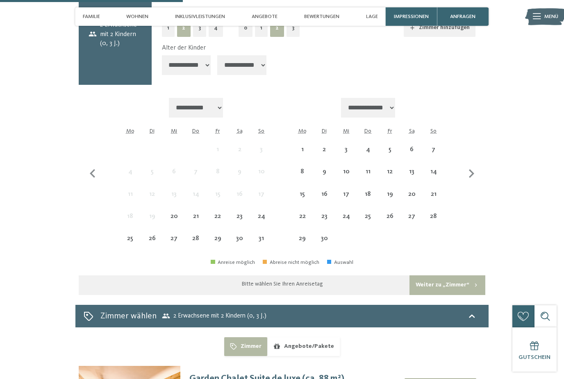
click at [469, 166] on icon "button" at bounding box center [470, 173] width 17 height 17
select select "**********"
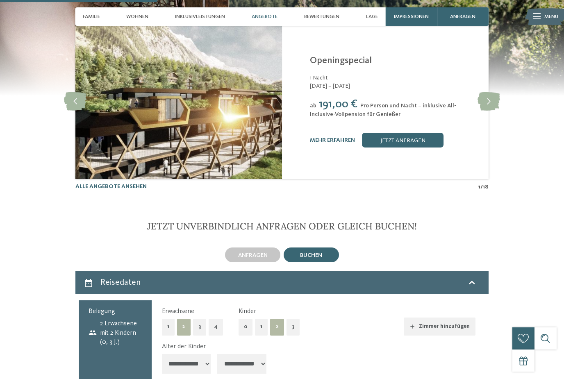
scroll to position [1883, 0]
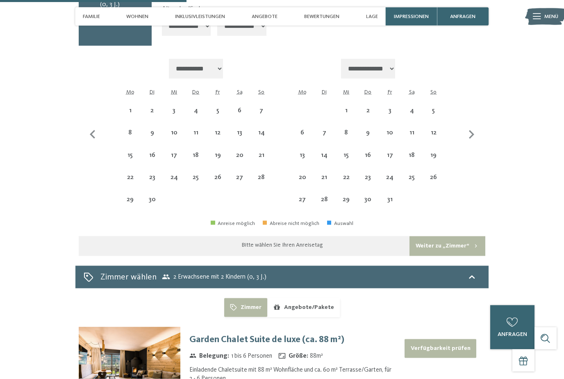
click at [472, 132] on icon "button" at bounding box center [470, 134] width 17 height 17
select select "**********"
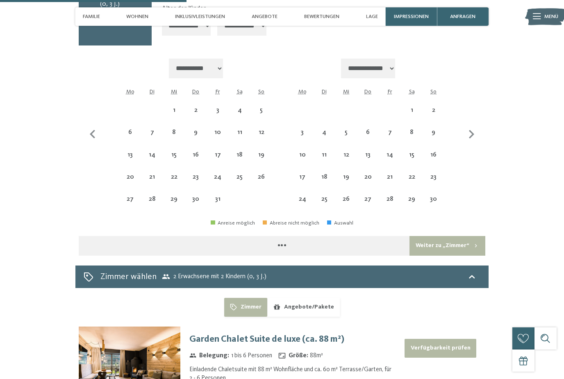
click at [408, 129] on div "8" at bounding box center [411, 139] width 20 height 20
select select "**********"
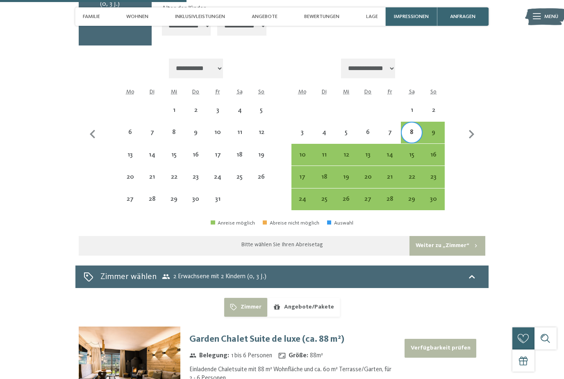
click at [434, 129] on div "9" at bounding box center [433, 139] width 20 height 20
select select "**********"
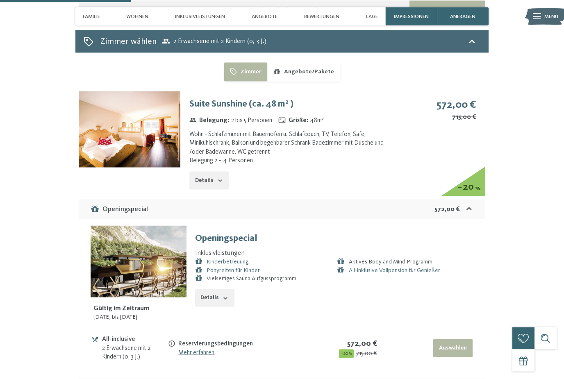
scroll to position [2459, 0]
click at [217, 177] on icon "button" at bounding box center [220, 180] width 7 height 7
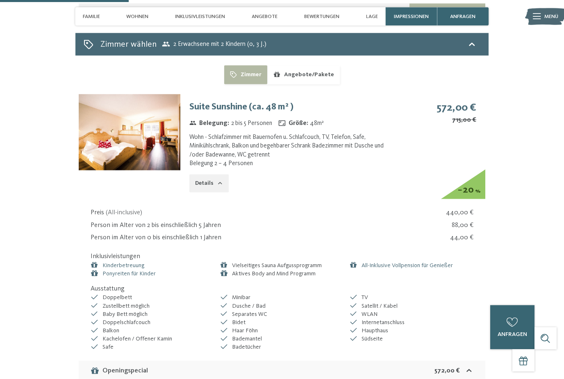
scroll to position [2456, 0]
click at [353, 261] on ul "Kinderbetreuung Ponyreiten für Kinder Vielseitiges Sauna Aufgussprogramm Aktive…" at bounding box center [282, 269] width 382 height 16
click at [413, 262] on link "All-Inklusive Vollpension für Genießer" at bounding box center [406, 265] width 91 height 6
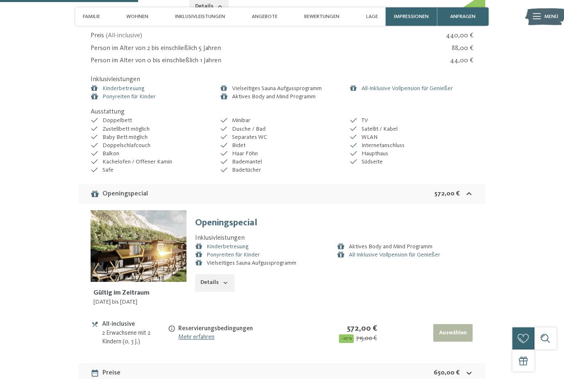
scroll to position [2645, 0]
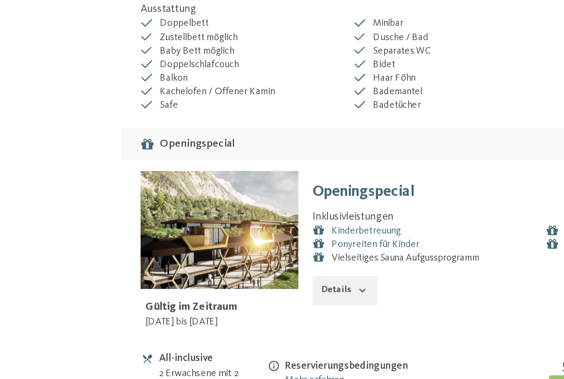
click at [241, 204] on h4 "Openingspecial" at bounding box center [334, 210] width 278 height 13
click at [145, 198] on img at bounding box center [138, 234] width 95 height 72
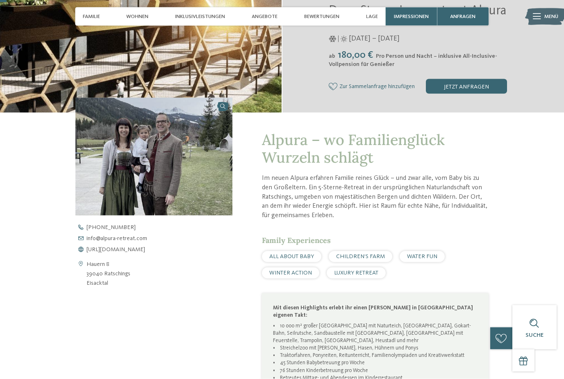
scroll to position [0, 0]
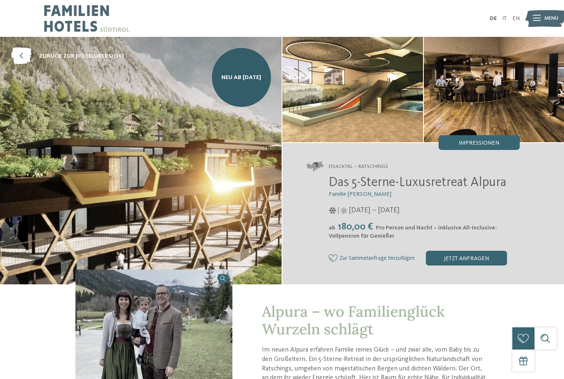
click at [541, 18] on img at bounding box center [545, 18] width 41 height 20
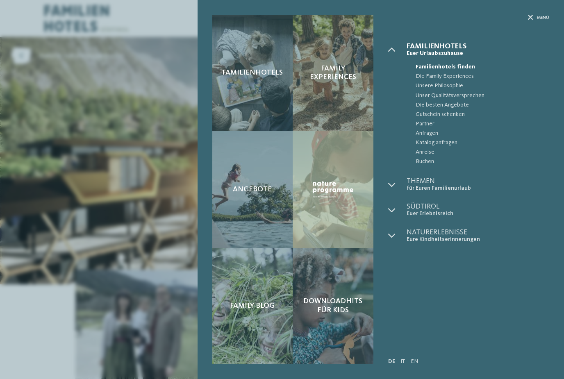
click at [540, 15] on span "Menü" at bounding box center [543, 18] width 12 height 6
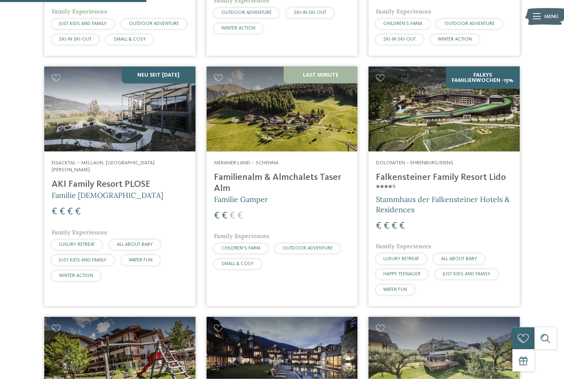
scroll to position [644, 0]
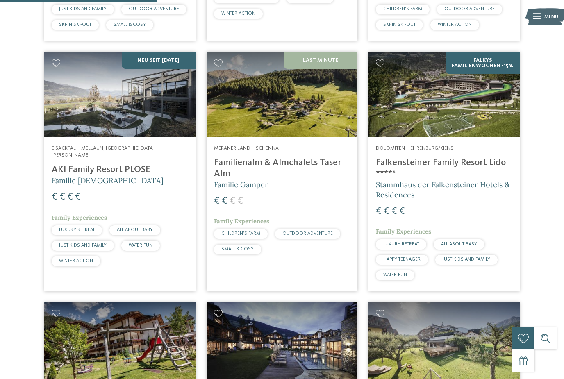
click at [485, 180] on span "Stammhaus der Falkensteiner Hotels & Residences" at bounding box center [443, 190] width 134 height 20
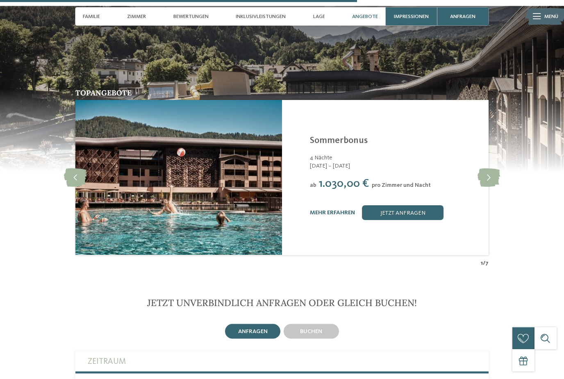
scroll to position [1575, 0]
click at [488, 187] on icon at bounding box center [488, 177] width 23 height 18
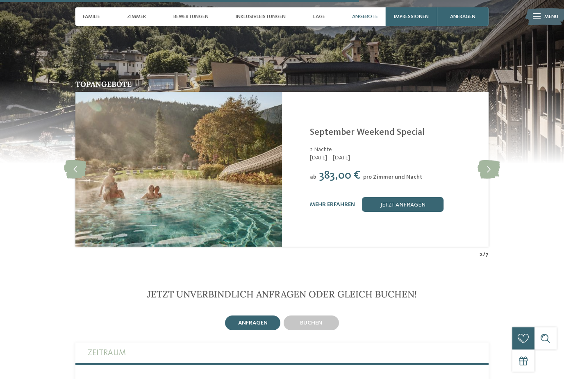
scroll to position [1583, 0]
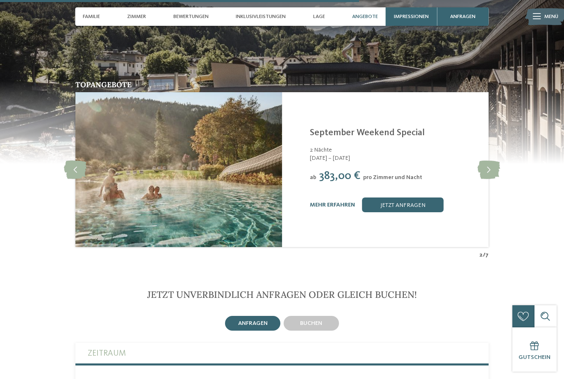
click at [424, 212] on link "jetzt anfragen" at bounding box center [402, 204] width 81 height 15
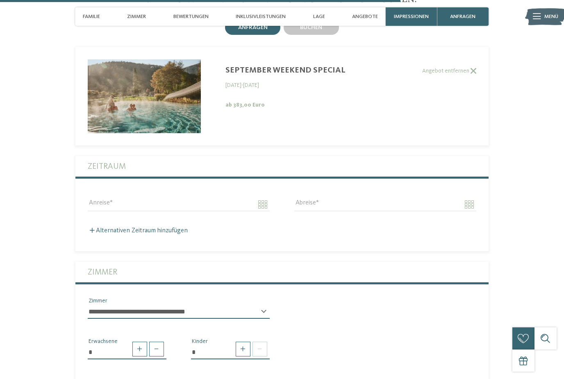
scroll to position [1864, 0]
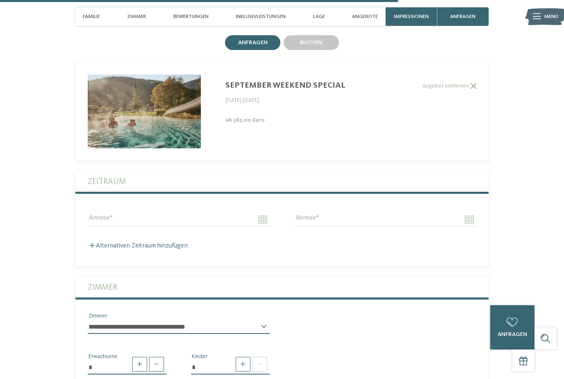
click at [319, 45] on span "buchen" at bounding box center [311, 43] width 22 height 6
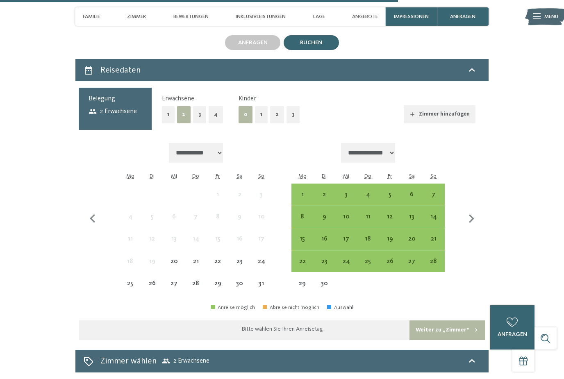
click at [275, 123] on button "2" at bounding box center [277, 114] width 14 height 17
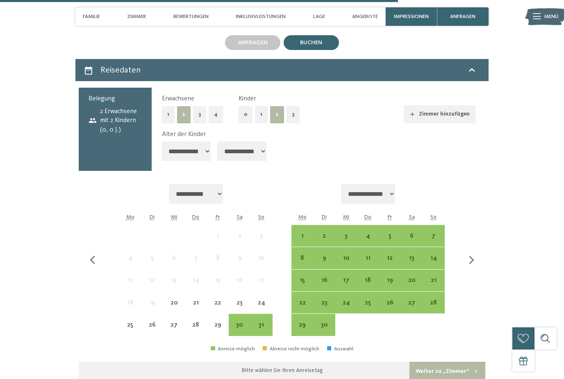
click at [242, 161] on select "**********" at bounding box center [241, 151] width 49 height 20
select select "*"
click at [370, 237] on div "4" at bounding box center [368, 243] width 20 height 20
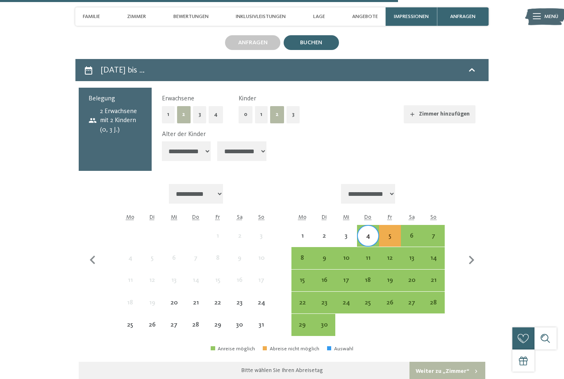
click at [438, 236] on div "7" at bounding box center [433, 243] width 20 height 20
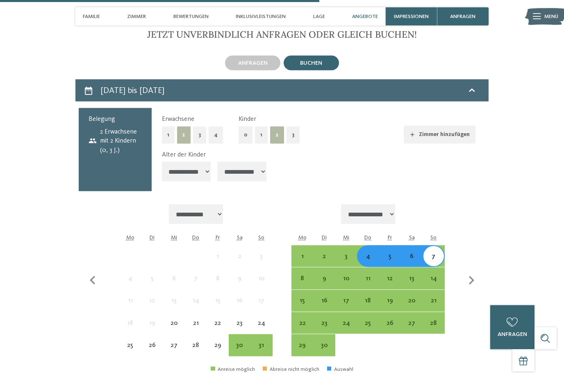
scroll to position [1857, 0]
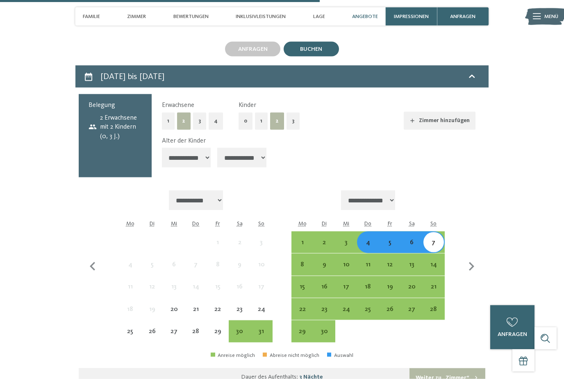
click at [413, 239] on div "6" at bounding box center [411, 242] width 20 height 20
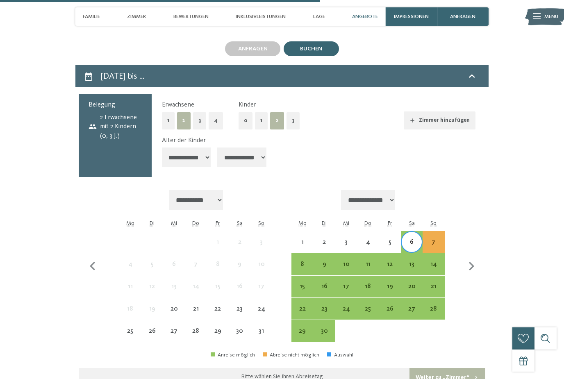
click at [367, 243] on div "4" at bounding box center [368, 249] width 20 height 20
click at [410, 240] on div "6" at bounding box center [411, 249] width 20 height 20
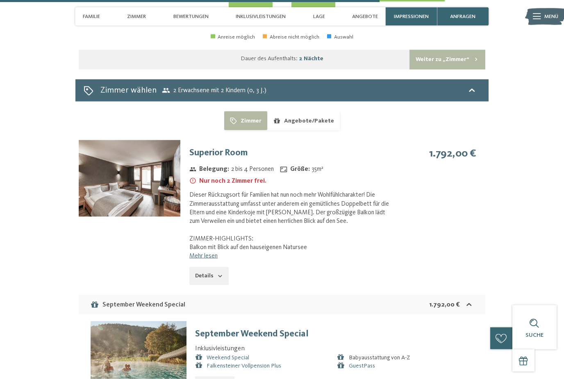
scroll to position [2176, 0]
click at [219, 272] on icon "button" at bounding box center [220, 275] width 7 height 7
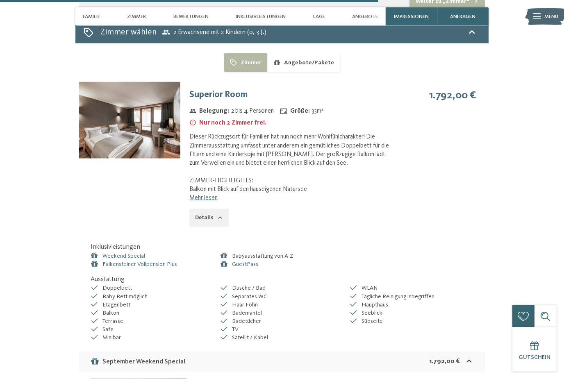
scroll to position [2234, 0]
click at [222, 218] on button "Details" at bounding box center [208, 218] width 39 height 18
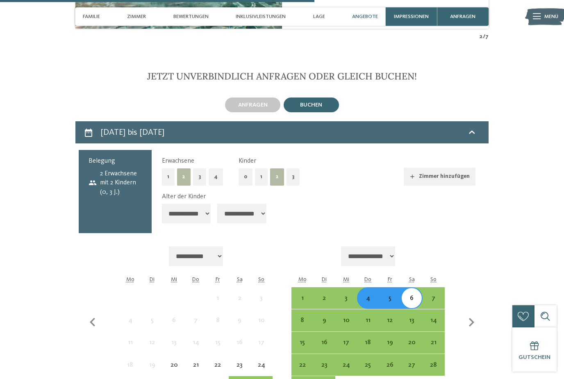
scroll to position [1804, 0]
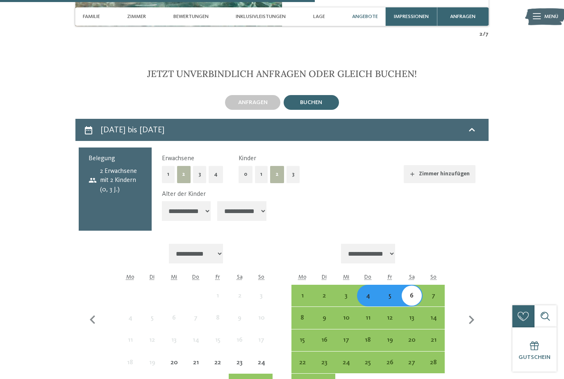
click at [390, 297] on div "5" at bounding box center [390, 302] width 20 height 20
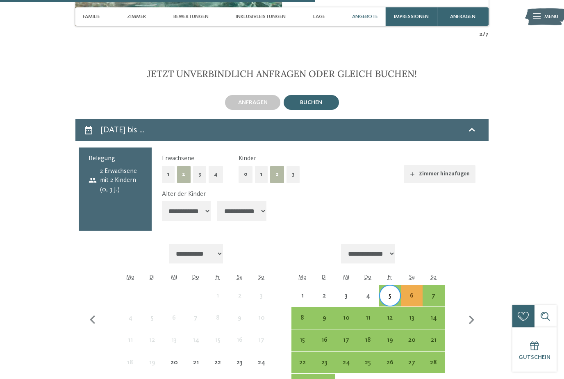
click at [434, 295] on div "7" at bounding box center [433, 302] width 20 height 20
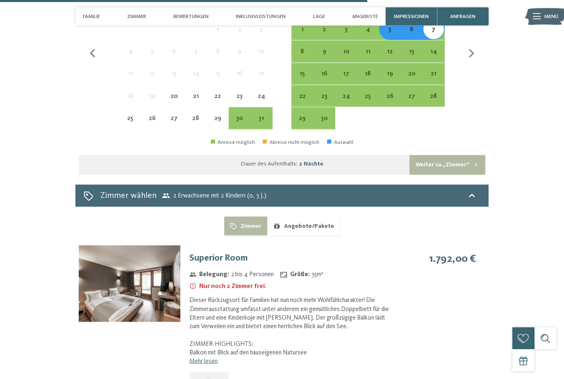
scroll to position [2105, 0]
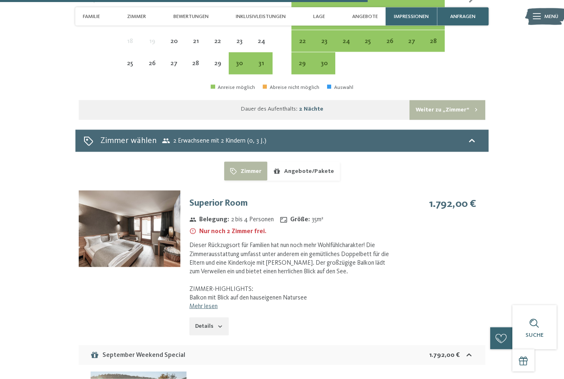
click at [326, 177] on button "Angebote/Pakete" at bounding box center [303, 171] width 73 height 19
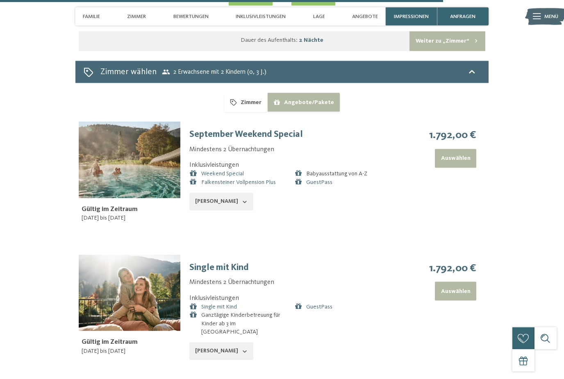
scroll to position [2194, 0]
click at [241, 205] on icon "button" at bounding box center [244, 201] width 7 height 7
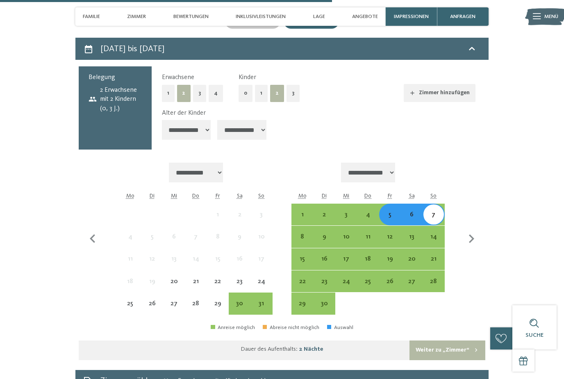
scroll to position [1884, 0]
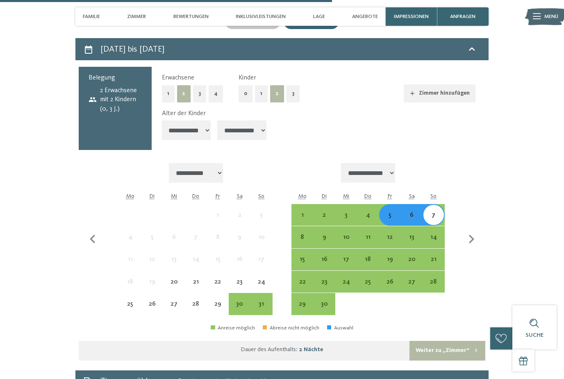
click at [389, 267] on div "19" at bounding box center [390, 266] width 20 height 20
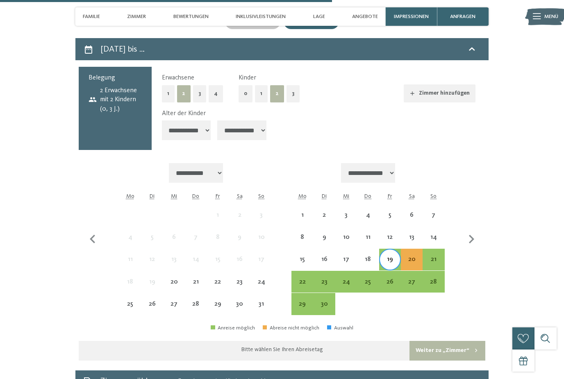
click at [433, 263] on div "21" at bounding box center [433, 266] width 20 height 20
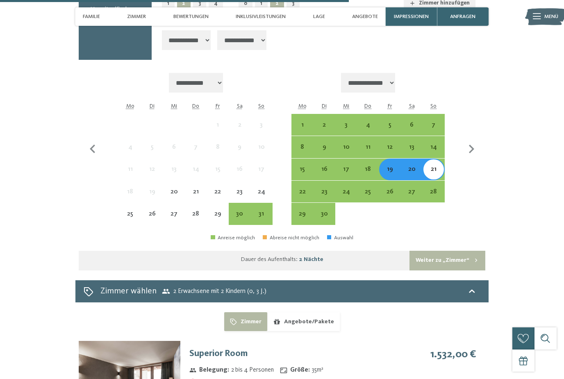
scroll to position [1959, 0]
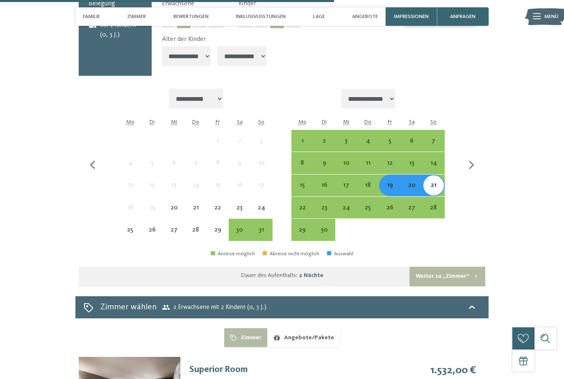
click at [411, 166] on div "13" at bounding box center [411, 170] width 20 height 20
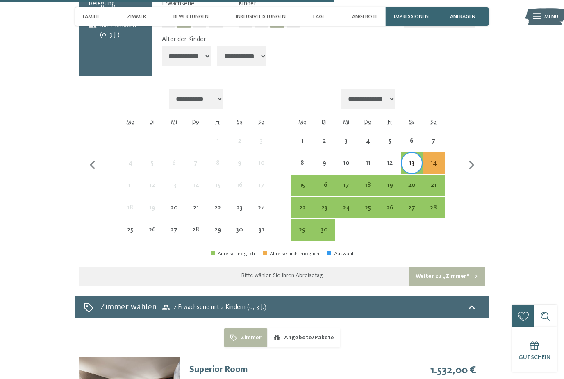
click at [304, 190] on div "15" at bounding box center [302, 192] width 20 height 20
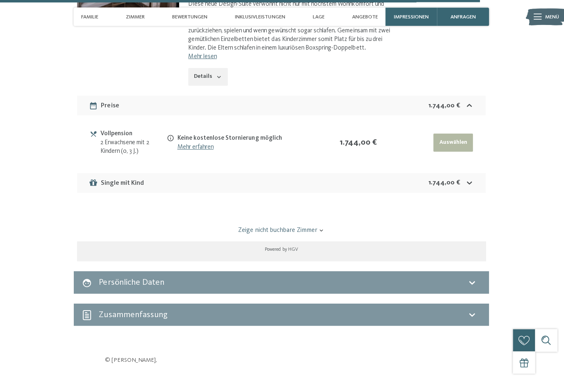
scroll to position [2702, 0]
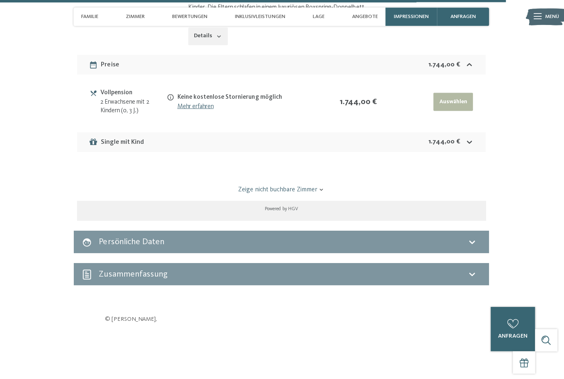
click at [306, 184] on link "Zeige nicht buchbare Zimmer" at bounding box center [282, 188] width 382 height 9
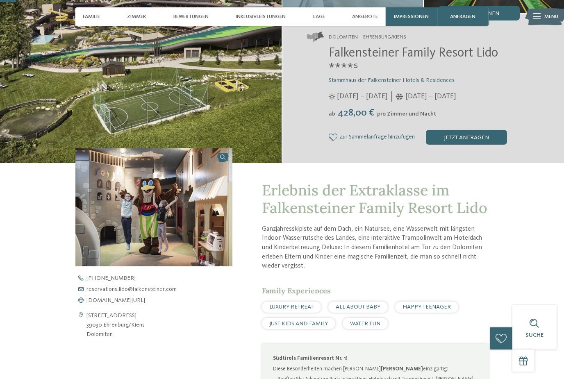
scroll to position [130, 0]
click at [96, 16] on span "Familie" at bounding box center [91, 17] width 17 height 6
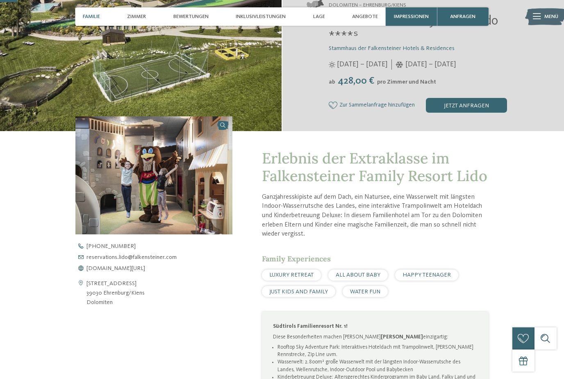
scroll to position [168, 0]
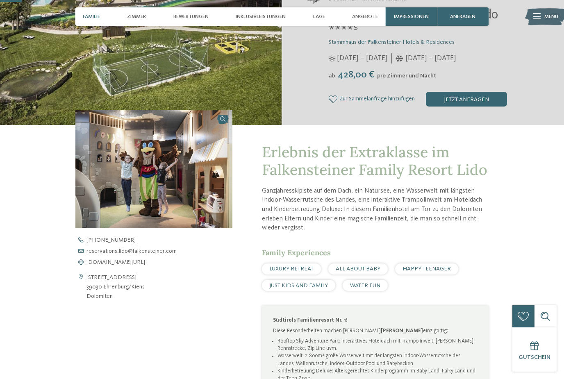
click at [145, 265] on span "[DOMAIN_NAME][URL]" at bounding box center [115, 262] width 59 height 6
